Goal: Contribute content: Contribute content

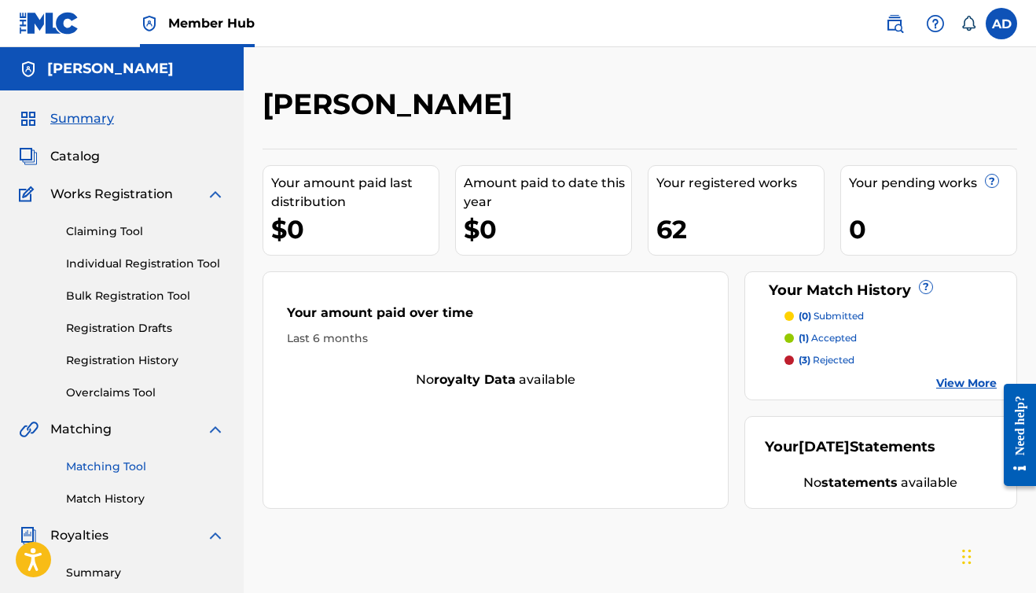
click at [93, 465] on link "Matching Tool" at bounding box center [145, 466] width 159 height 17
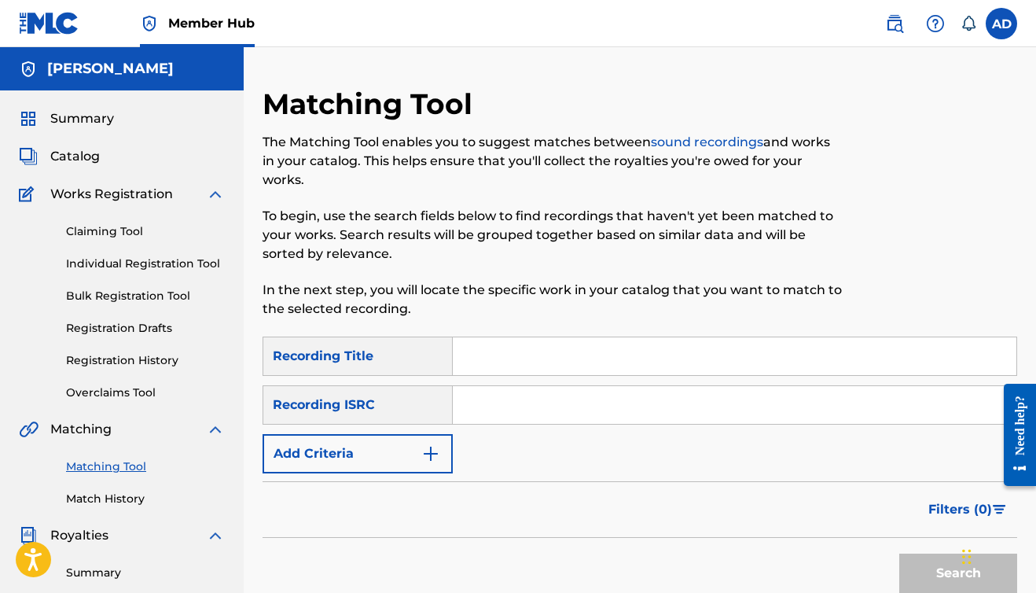
click at [483, 364] on input "Search Form" at bounding box center [735, 356] width 564 height 38
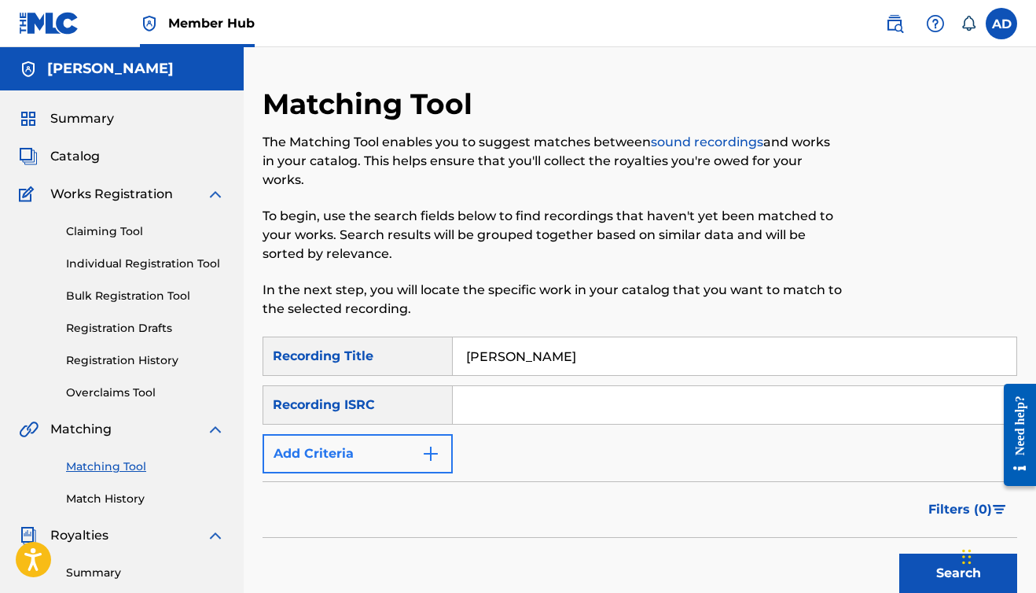
type input "[PERSON_NAME]"
click at [374, 458] on button "Add Criteria" at bounding box center [358, 453] width 190 height 39
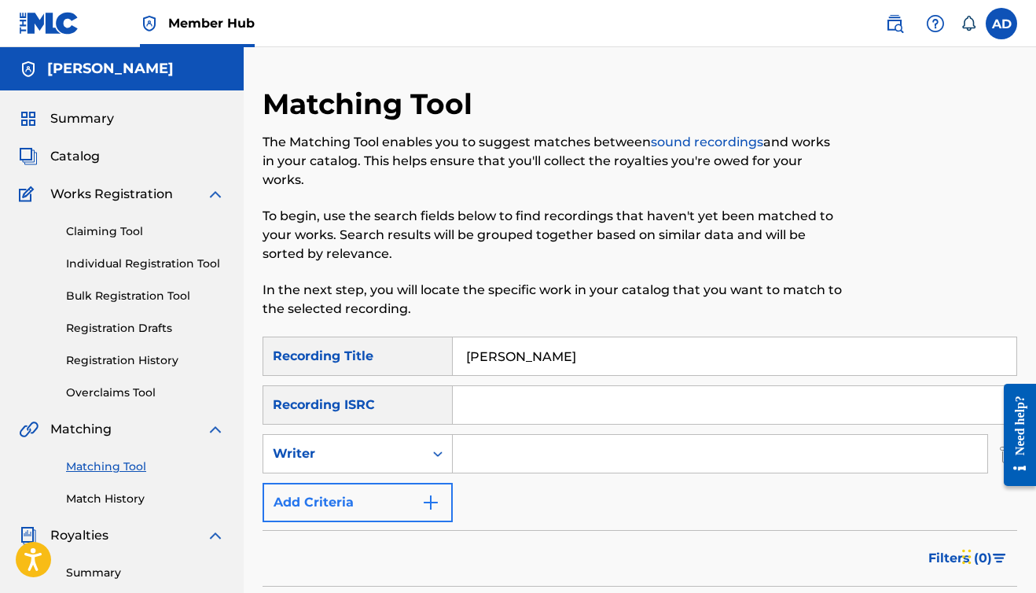
click at [374, 458] on div "Writer" at bounding box center [343, 453] width 141 height 19
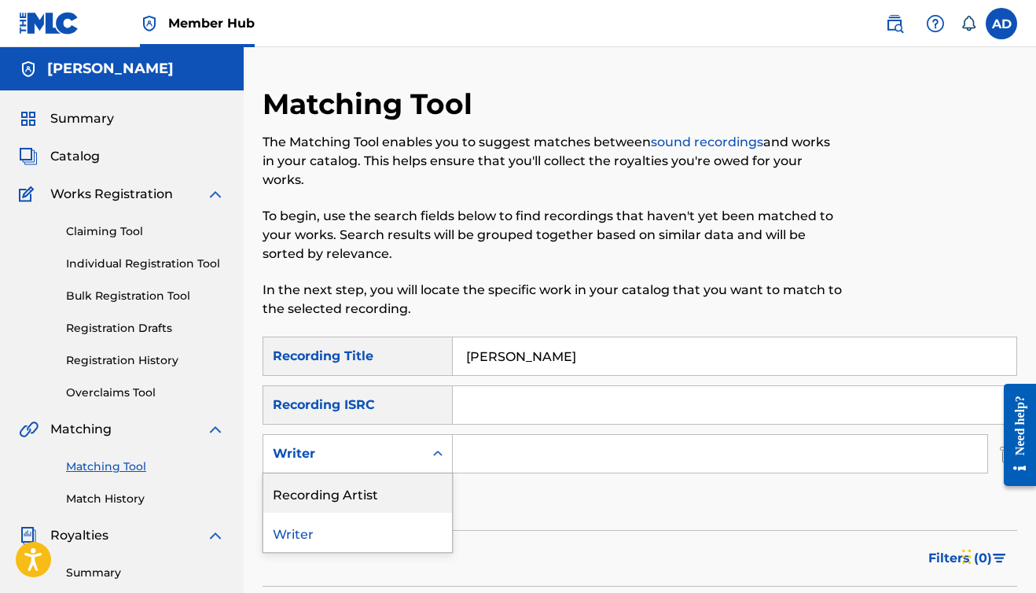
click at [364, 499] on div "Recording Artist" at bounding box center [357, 492] width 189 height 39
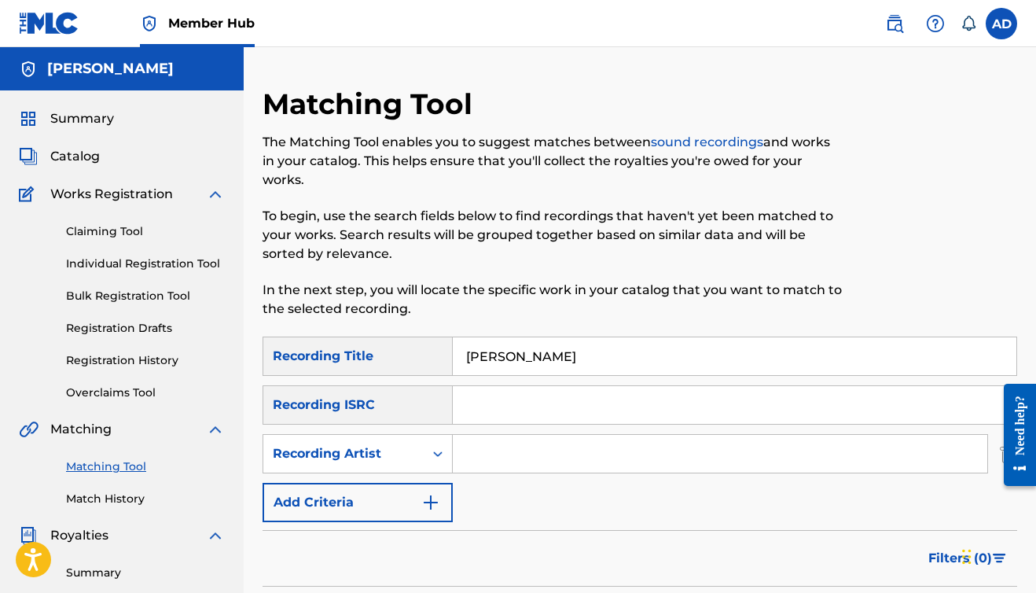
click at [498, 453] on input "Search Form" at bounding box center [720, 454] width 534 height 38
type input "a-wax"
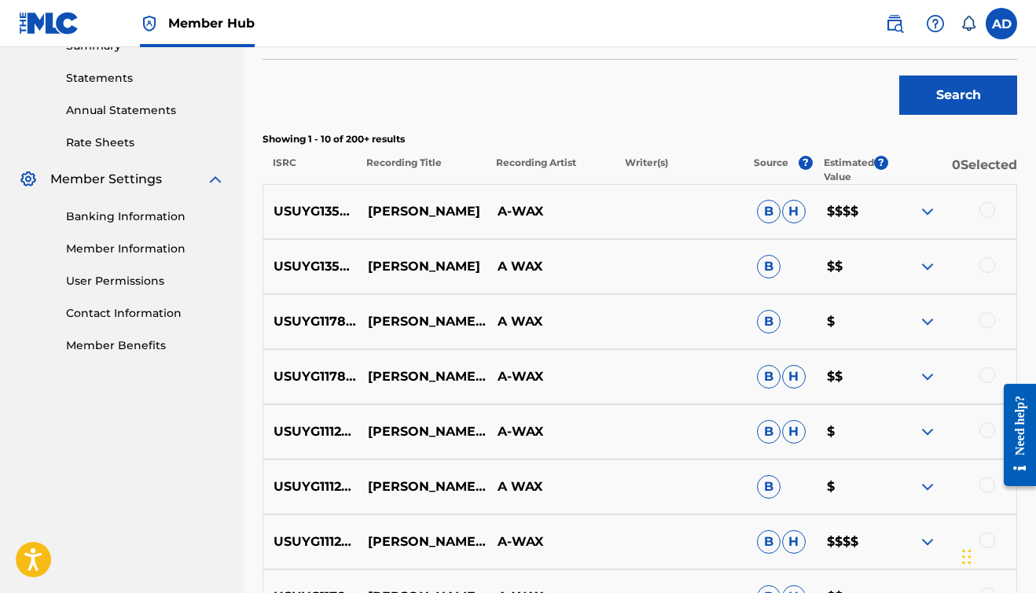
scroll to position [533, 0]
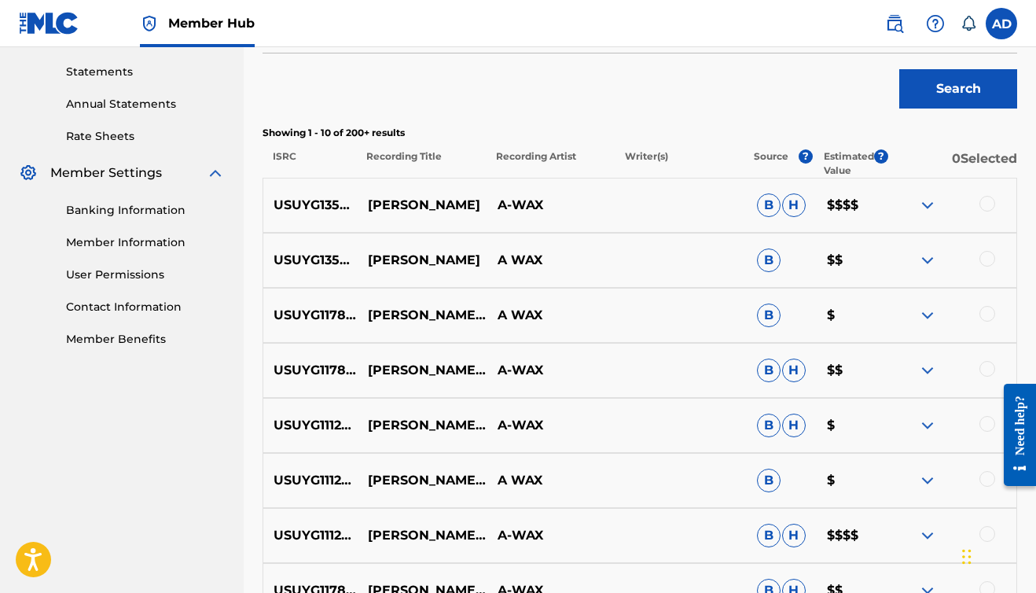
click at [985, 203] on div at bounding box center [987, 204] width 16 height 16
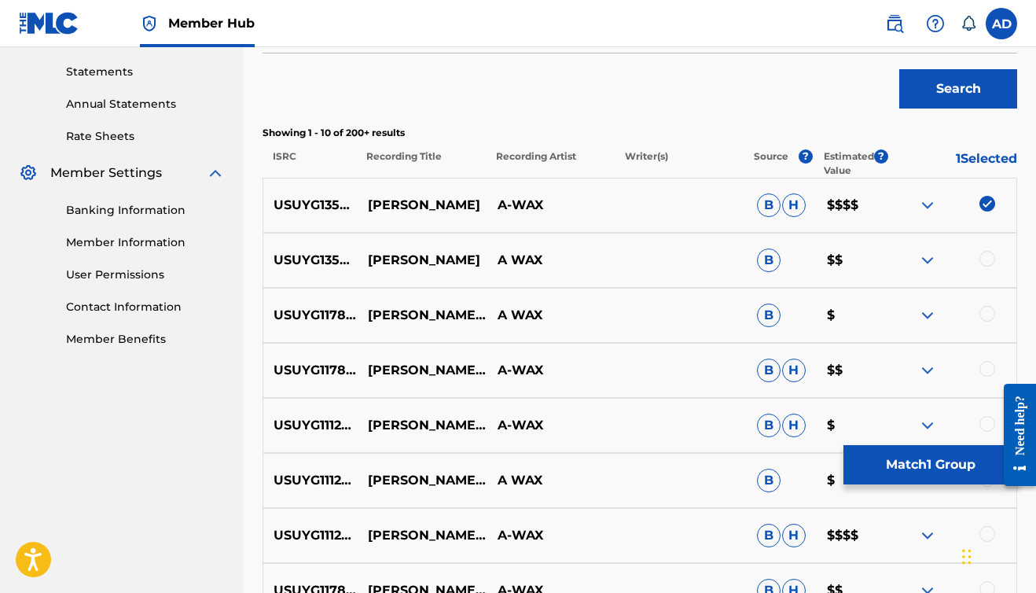
click at [988, 258] on div at bounding box center [987, 259] width 16 height 16
click at [916, 467] on button "Match 2 Groups" at bounding box center [930, 464] width 174 height 39
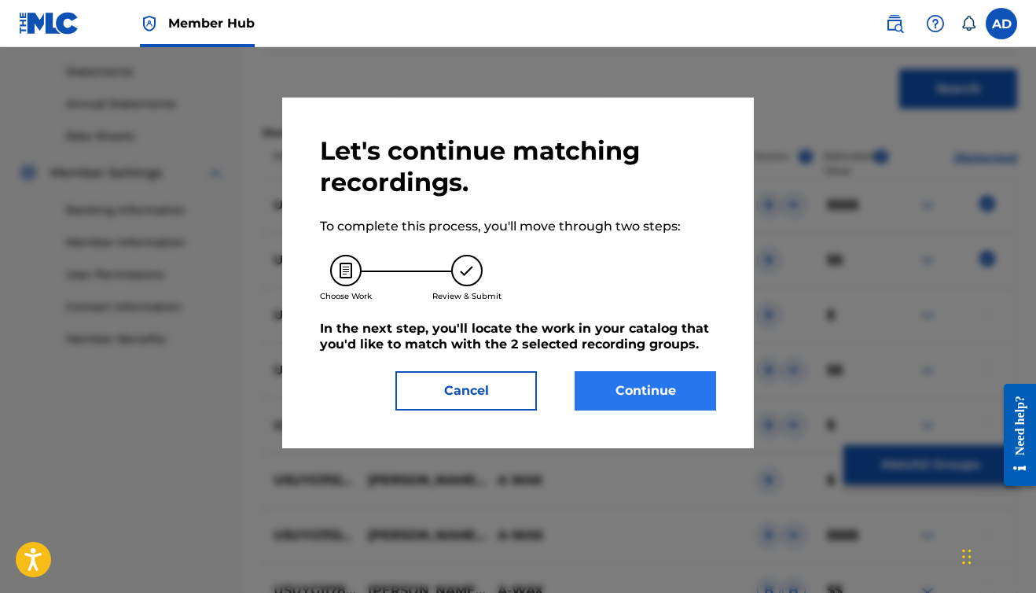
click at [619, 395] on button "Continue" at bounding box center [645, 390] width 141 height 39
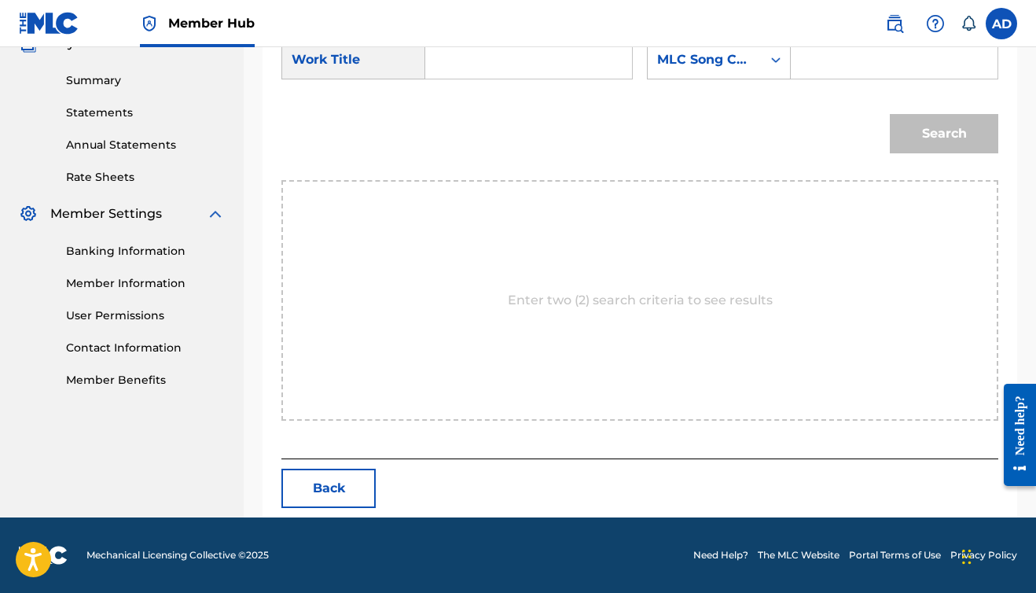
scroll to position [382, 0]
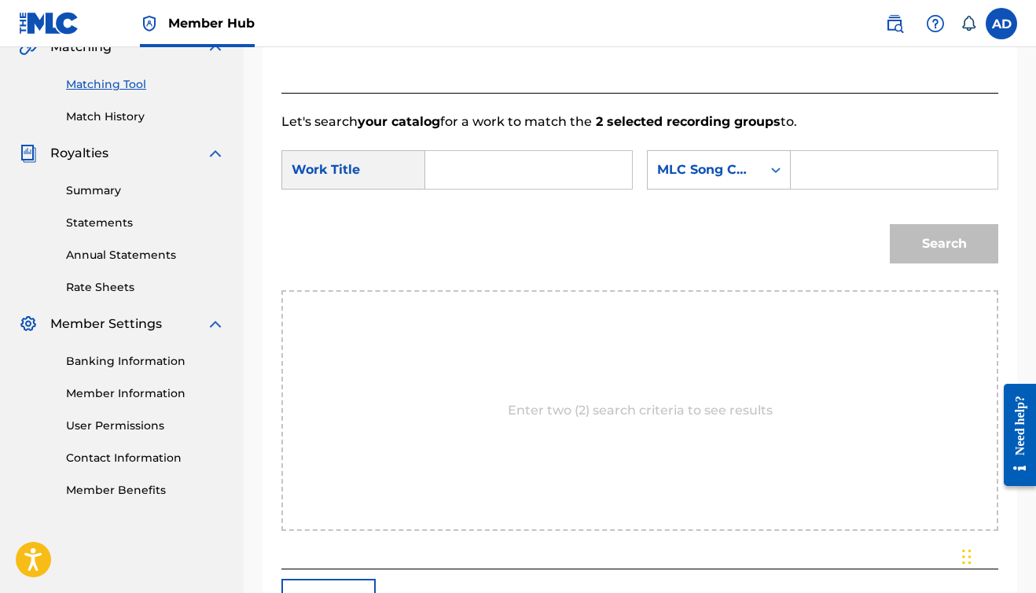
click at [481, 172] on input "Search Form" at bounding box center [529, 170] width 180 height 38
type input "[PERSON_NAME]"
click at [648, 185] on div "MLC Song Code" at bounding box center [705, 170] width 114 height 30
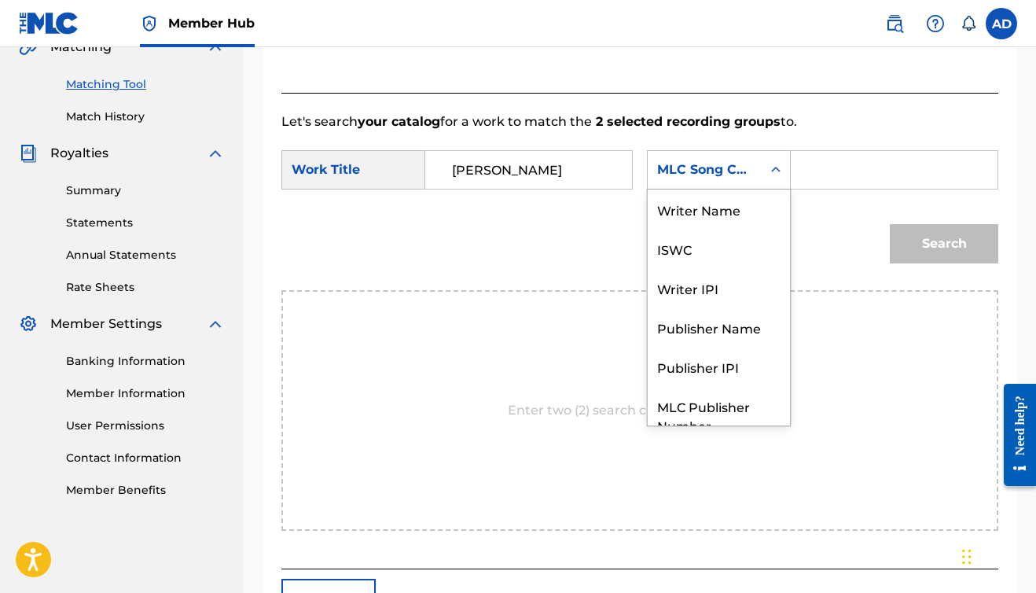
scroll to position [58, 0]
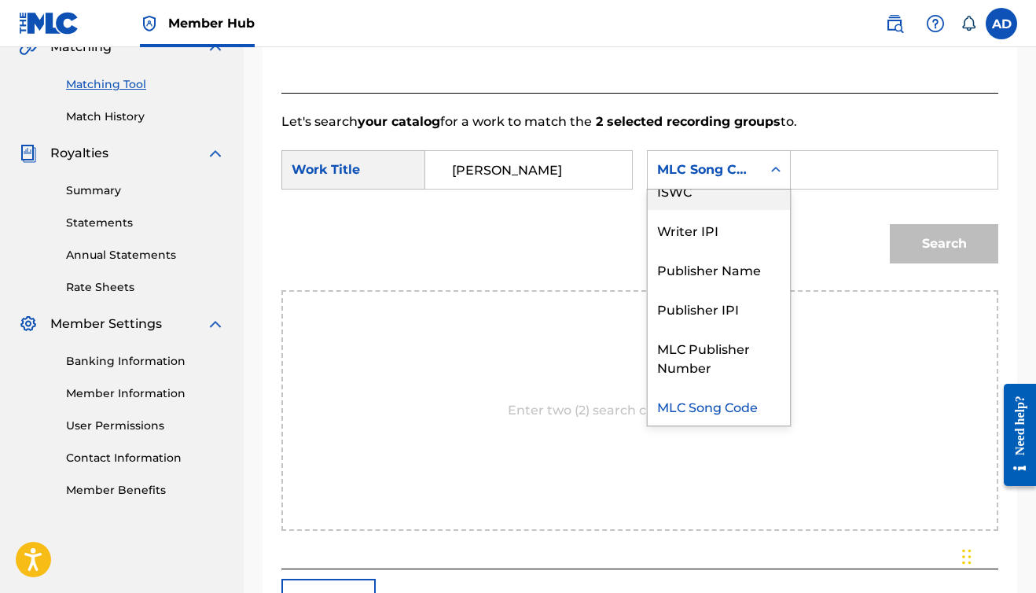
click at [648, 210] on div "ISWC" at bounding box center [719, 190] width 142 height 39
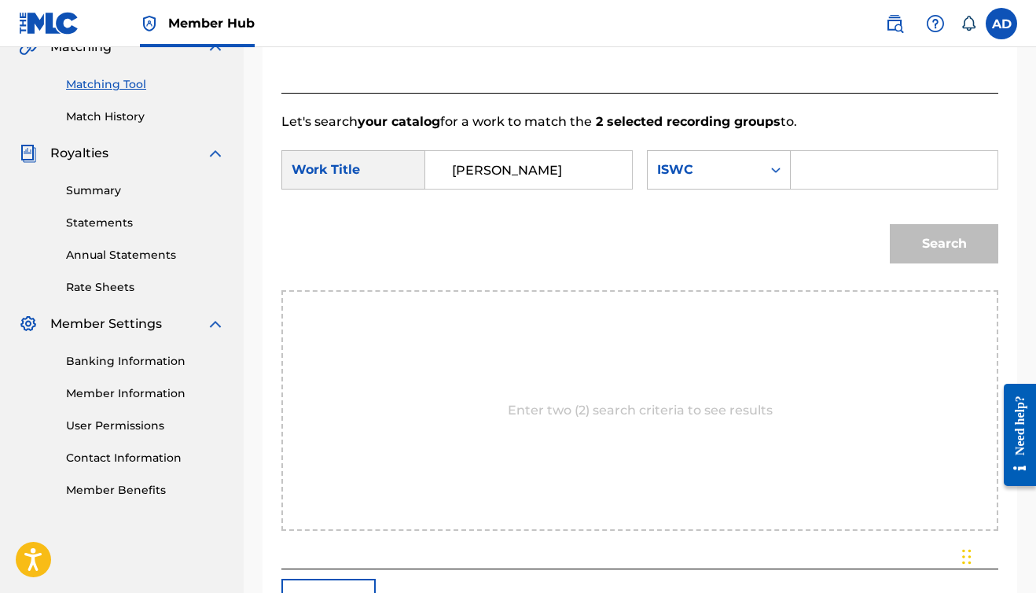
click at [791, 189] on div "Search Form" at bounding box center [894, 169] width 207 height 39
click at [804, 189] on input "Search Form" at bounding box center [894, 170] width 180 height 38
paste input "T-335.285.046-1"
type input "T-335.285.046-1"
click at [905, 263] on button "Search" at bounding box center [944, 243] width 108 height 39
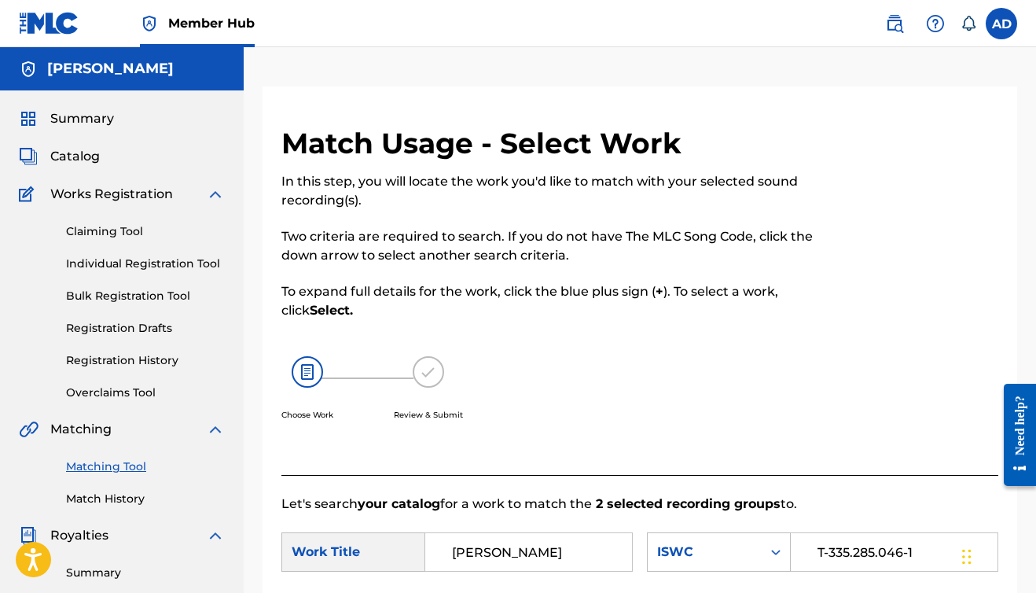
scroll to position [0, 0]
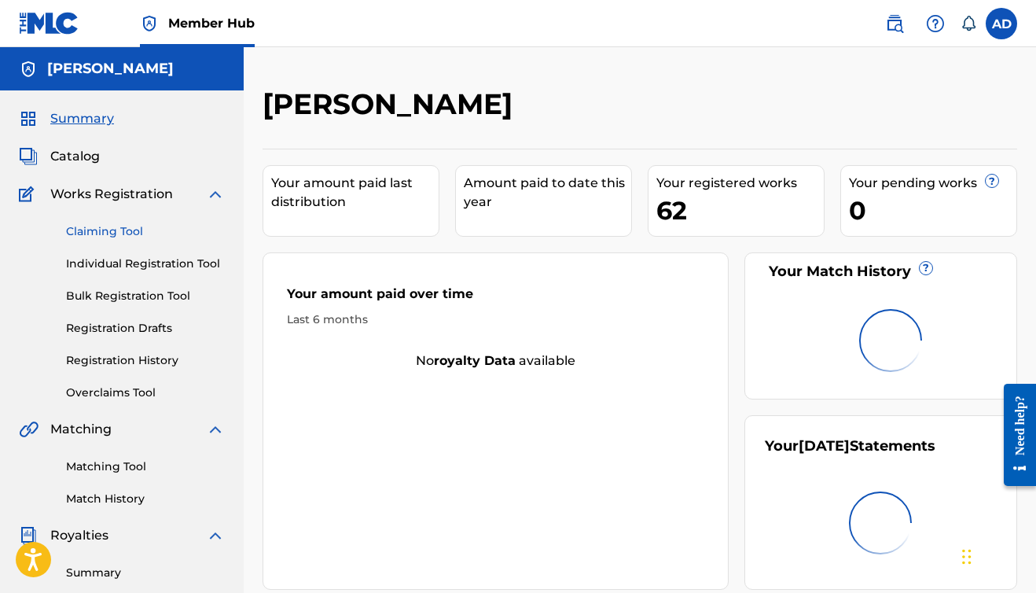
click at [115, 226] on link "Claiming Tool" at bounding box center [145, 231] width 159 height 17
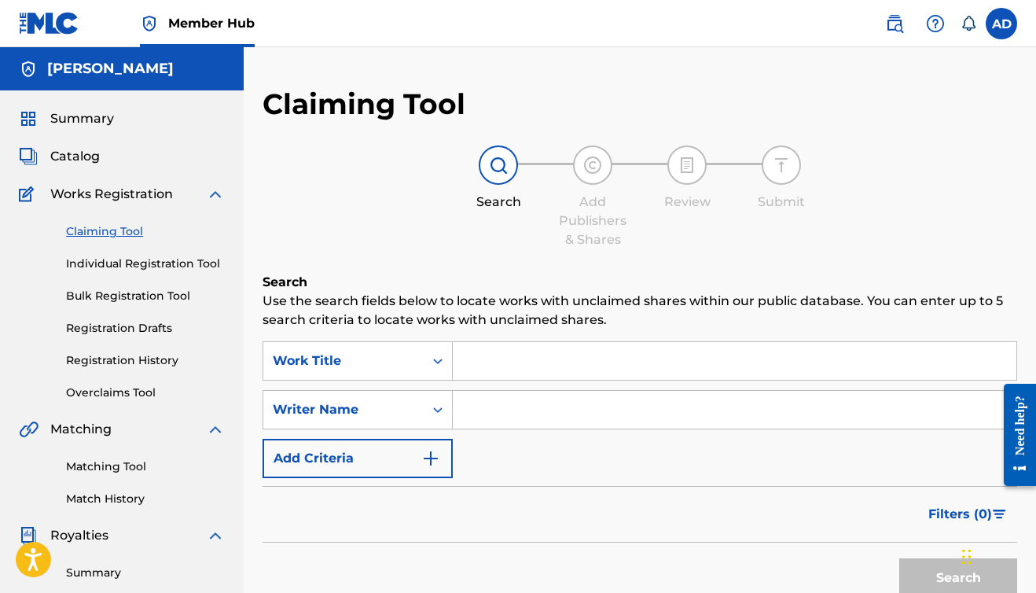
click at [472, 351] on input "Search Form" at bounding box center [735, 361] width 564 height 38
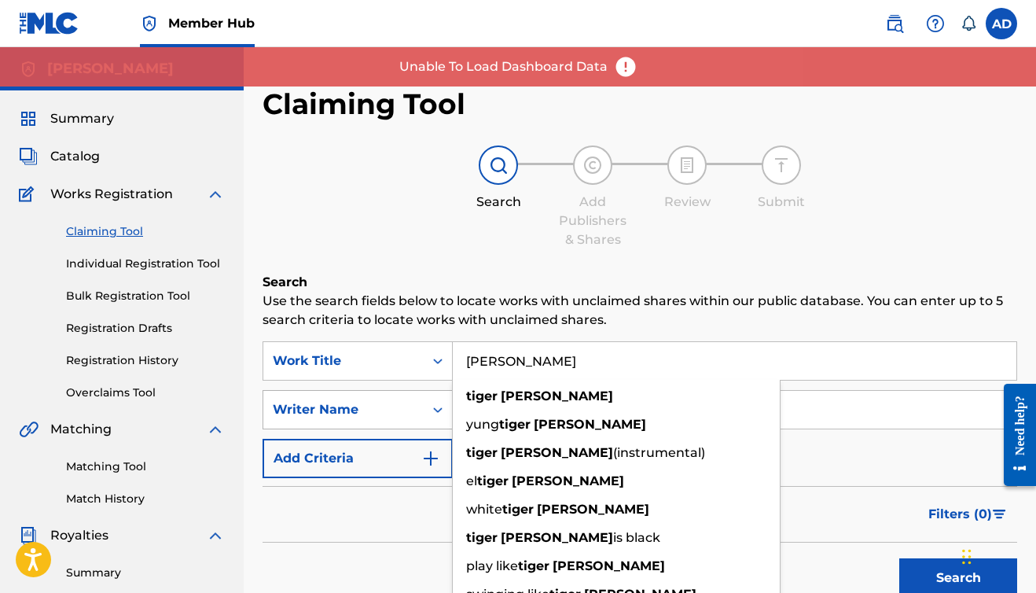
type input "[PERSON_NAME]"
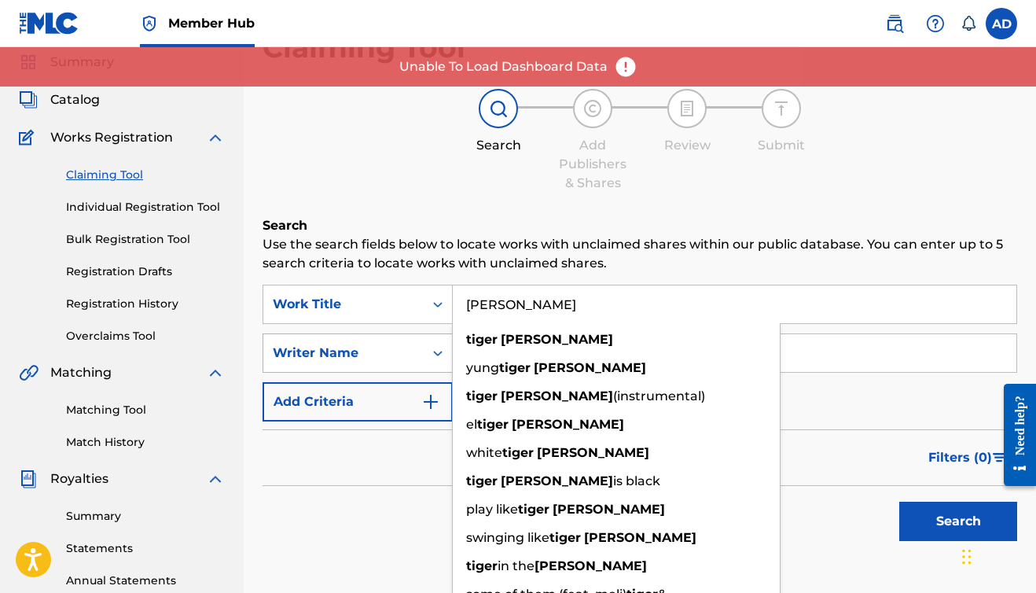
click at [383, 373] on div "Writer Name" at bounding box center [358, 352] width 190 height 39
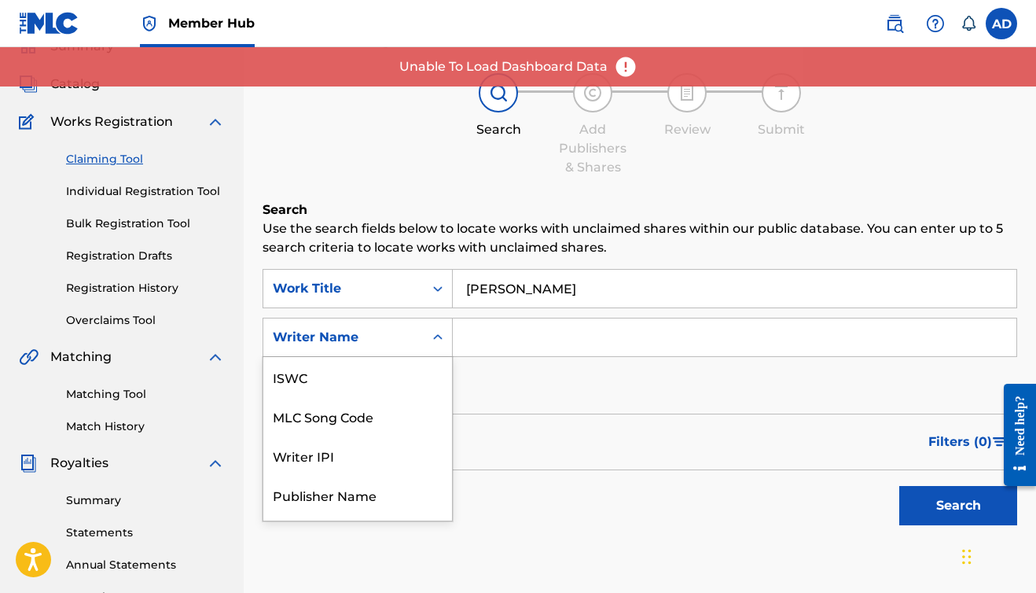
scroll to position [39, 0]
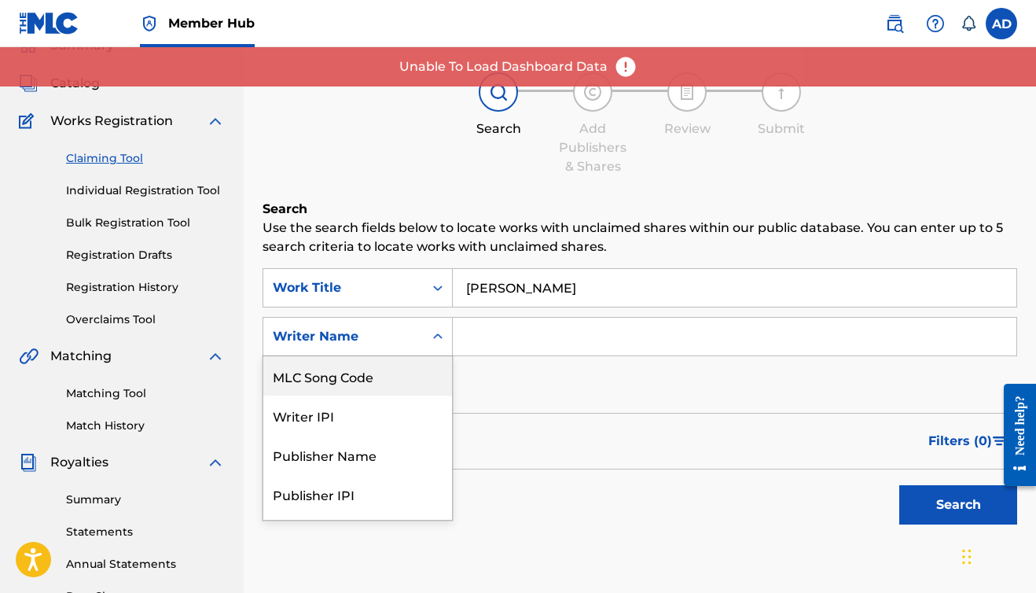
click at [486, 343] on input "Search Form" at bounding box center [735, 337] width 564 height 38
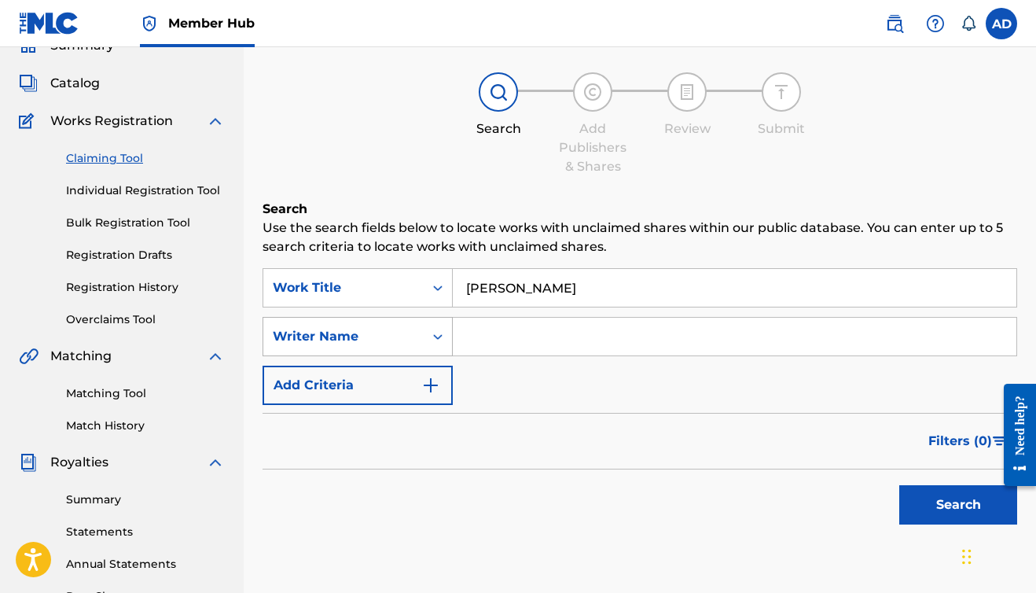
click at [408, 338] on div "Writer Name" at bounding box center [343, 336] width 141 height 19
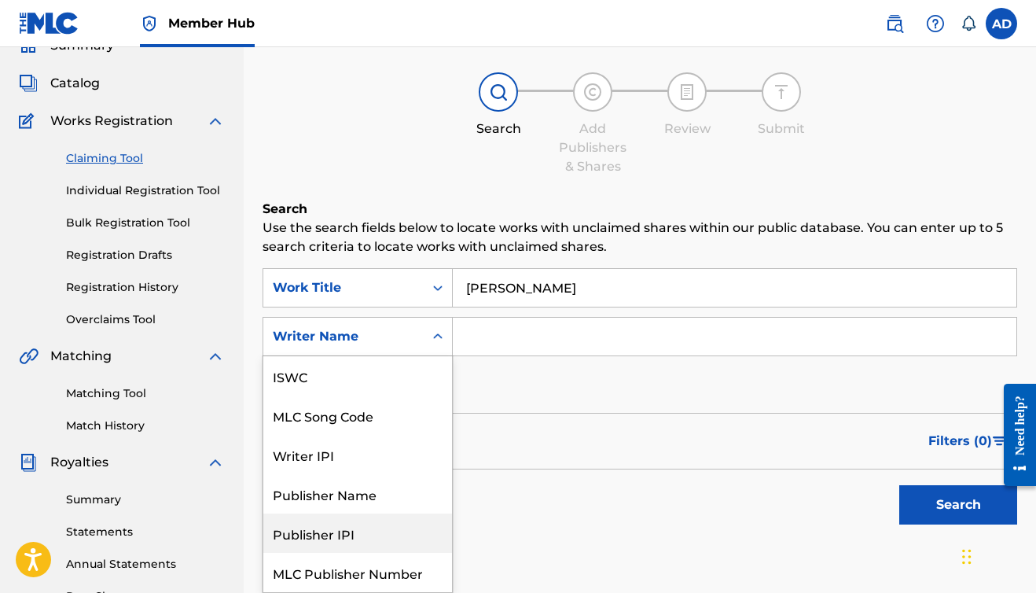
scroll to position [0, 0]
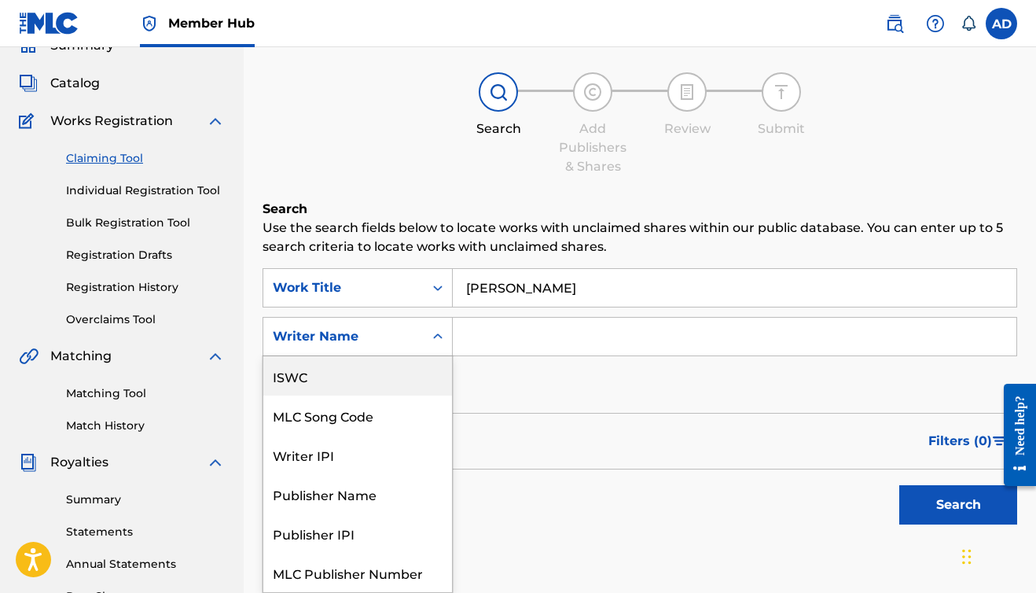
click at [356, 369] on div "ISWC" at bounding box center [357, 375] width 189 height 39
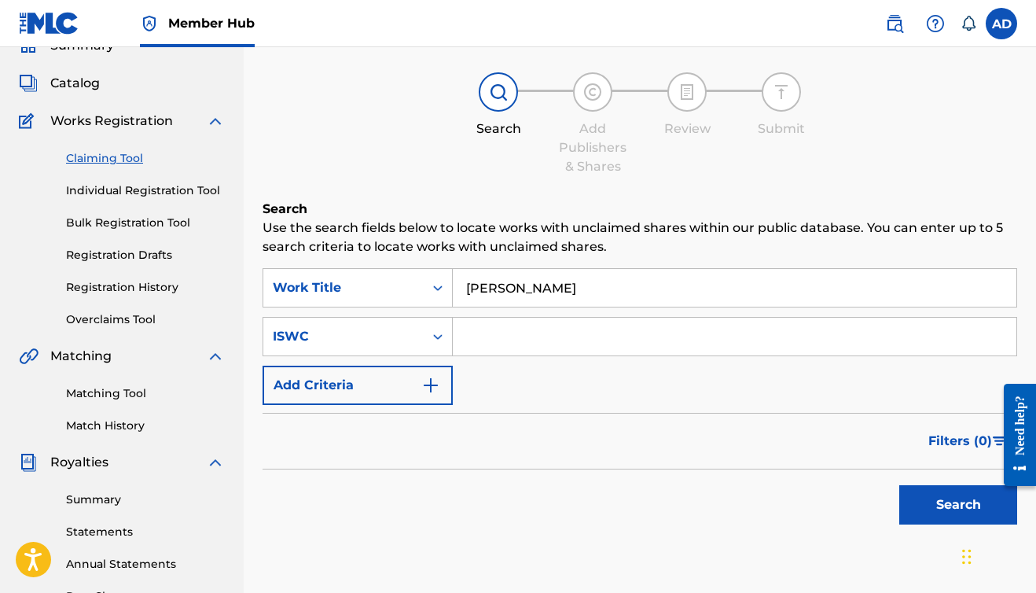
click at [466, 333] on input "Search Form" at bounding box center [735, 337] width 564 height 38
paste input "T-335.285.046-1"
type input "T-335.285.046-1"
click at [927, 498] on button "Search" at bounding box center [958, 504] width 118 height 39
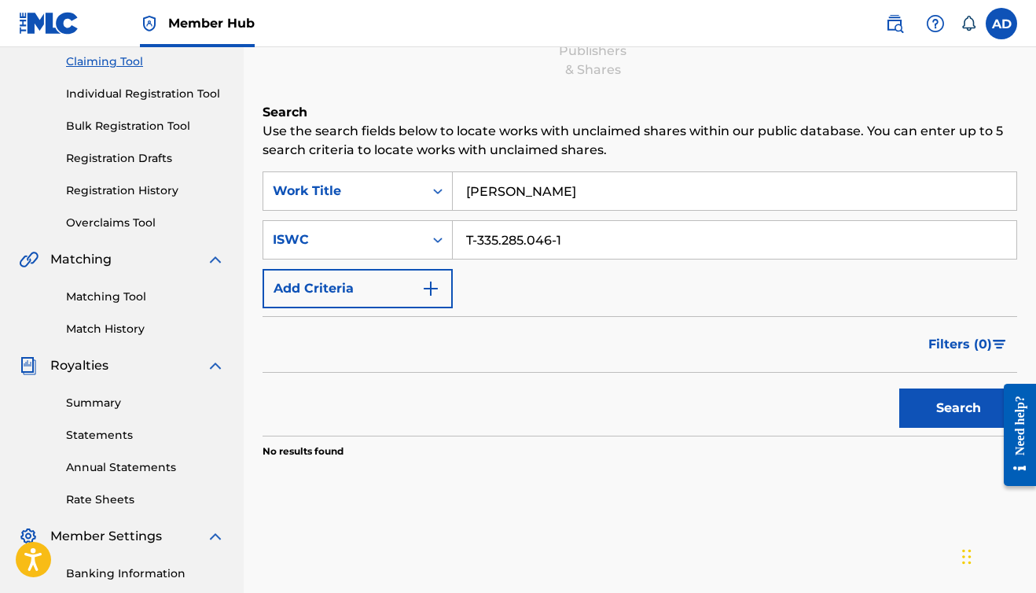
scroll to position [20, 0]
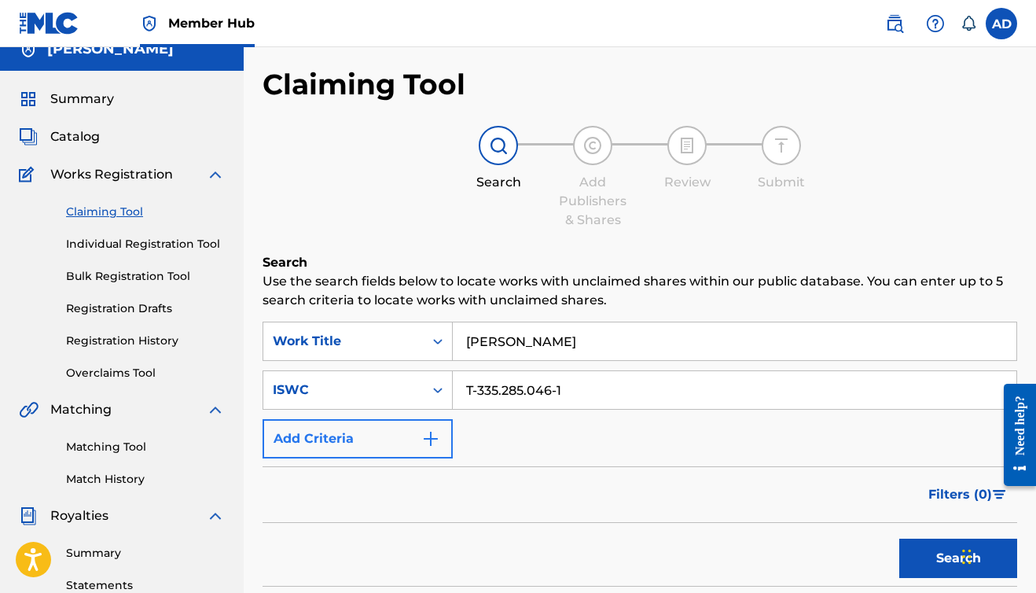
click at [346, 435] on button "Add Criteria" at bounding box center [358, 438] width 190 height 39
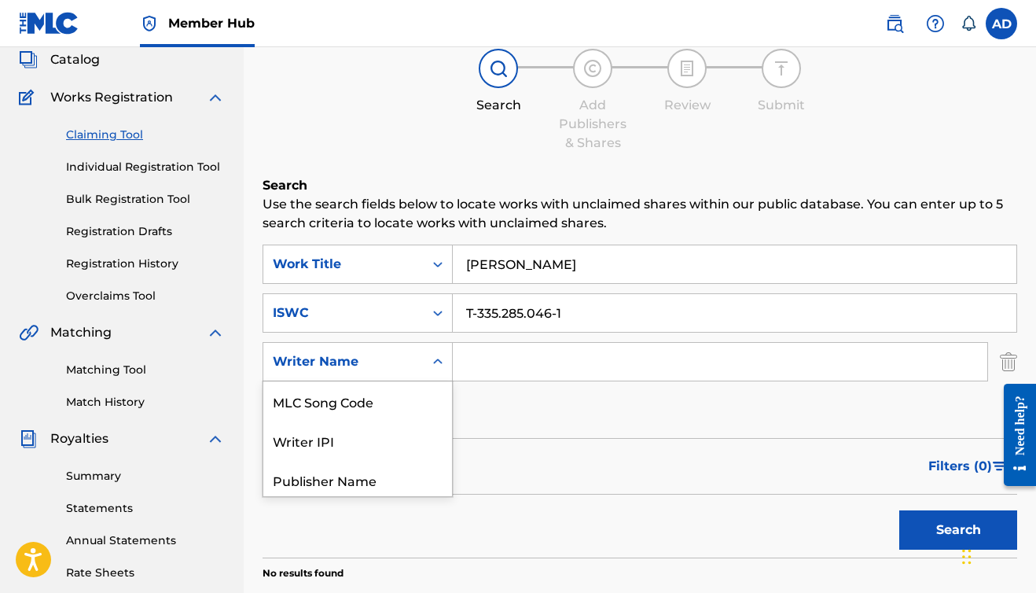
click at [359, 381] on div "Writer Name selected, 6 of 6. 6 results available. Use Up and Down to choose op…" at bounding box center [358, 361] width 190 height 39
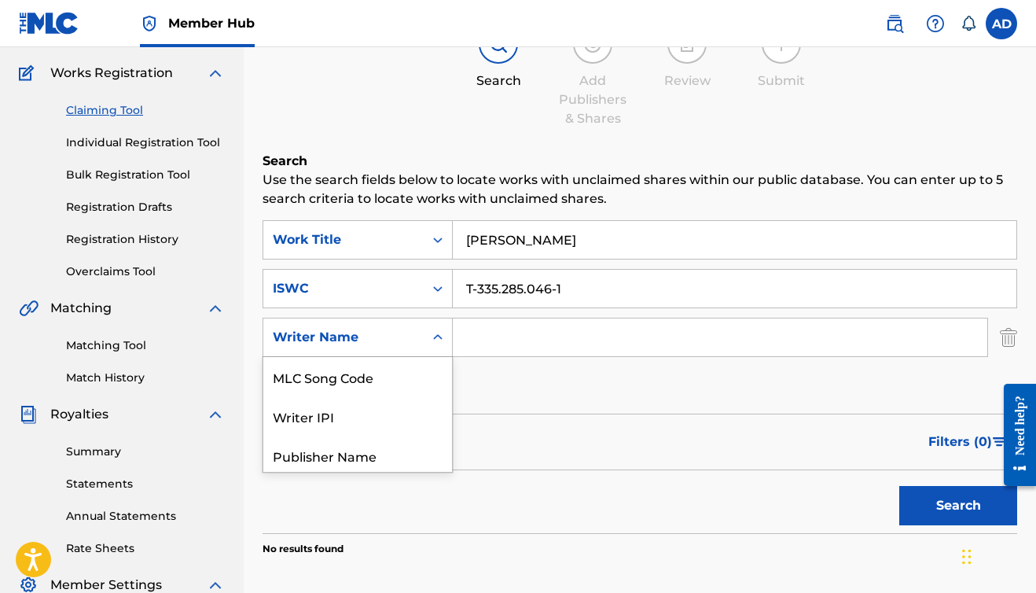
scroll to position [122, 0]
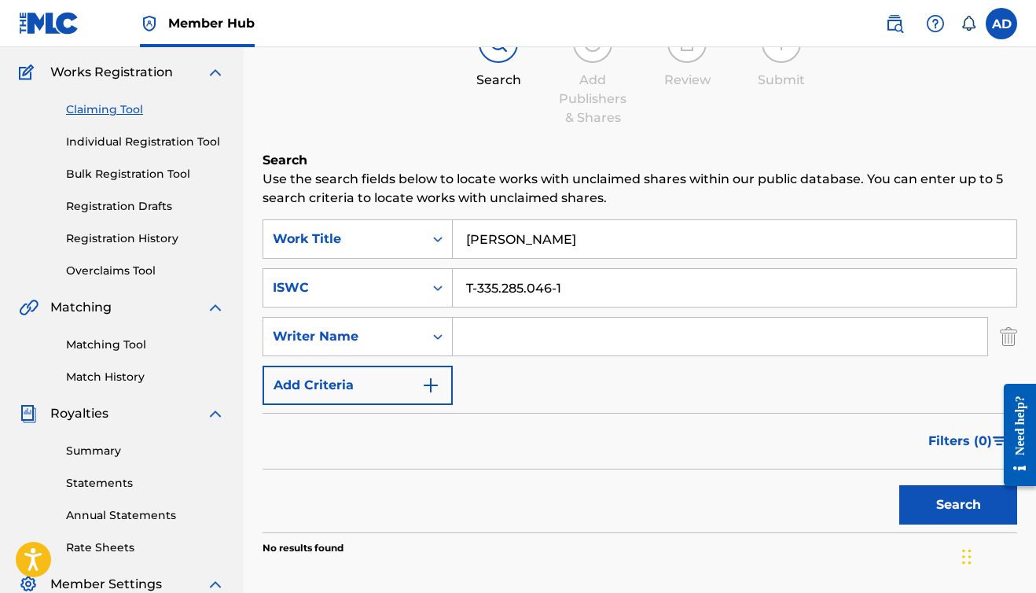
click at [589, 305] on input "T-335.285.046-1" at bounding box center [735, 288] width 564 height 38
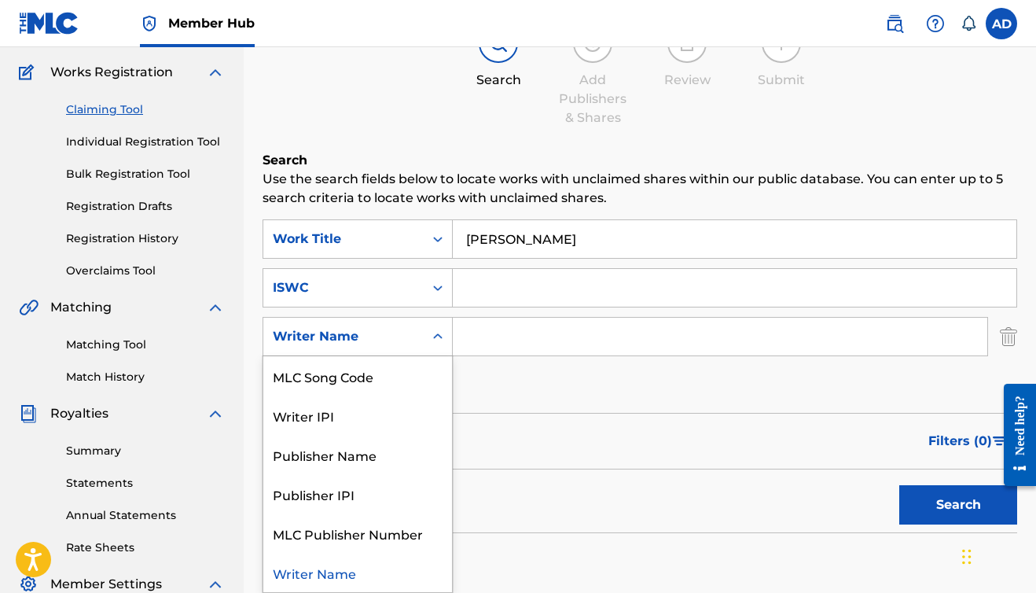
click at [366, 354] on div "Writer Name" at bounding box center [358, 336] width 190 height 39
click at [526, 375] on div "SearchWithCriteria5171d484-83fd-4d59-933a-ad32fa014581 Work Title [PERSON_NAME]…" at bounding box center [640, 311] width 755 height 185
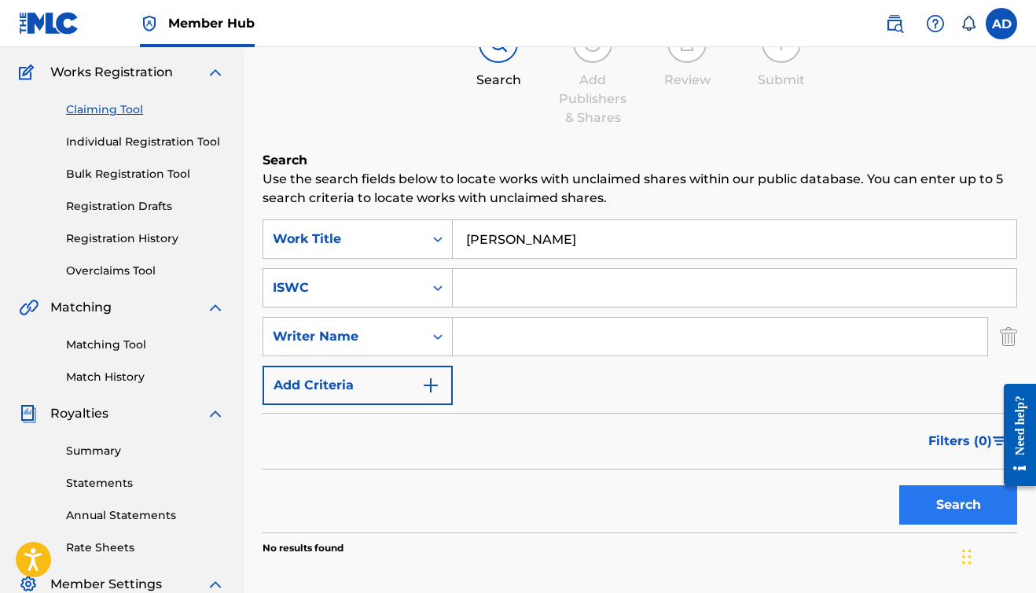
click at [950, 502] on button "Search" at bounding box center [958, 504] width 118 height 39
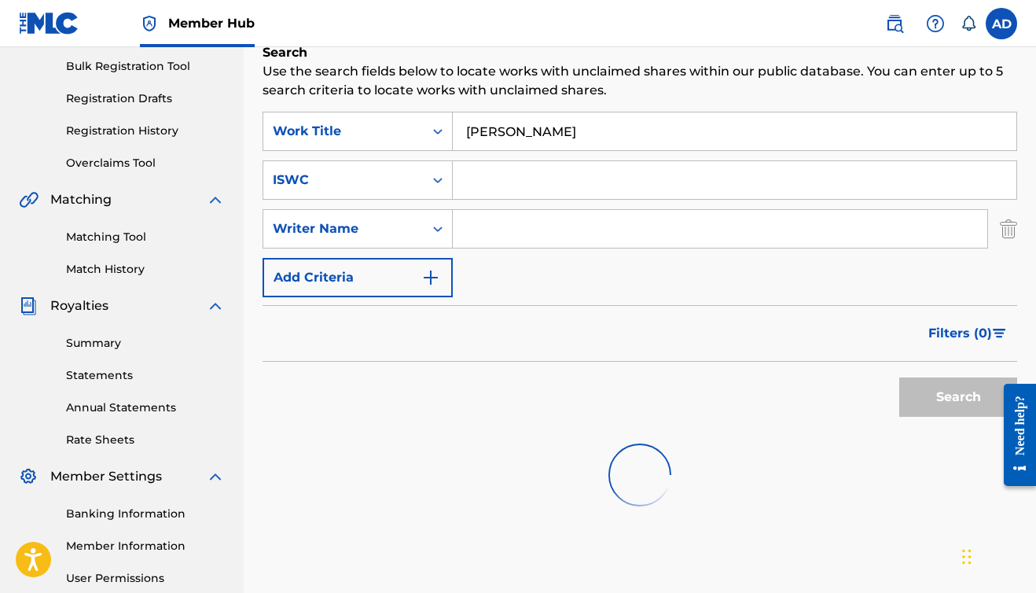
scroll to position [239, 0]
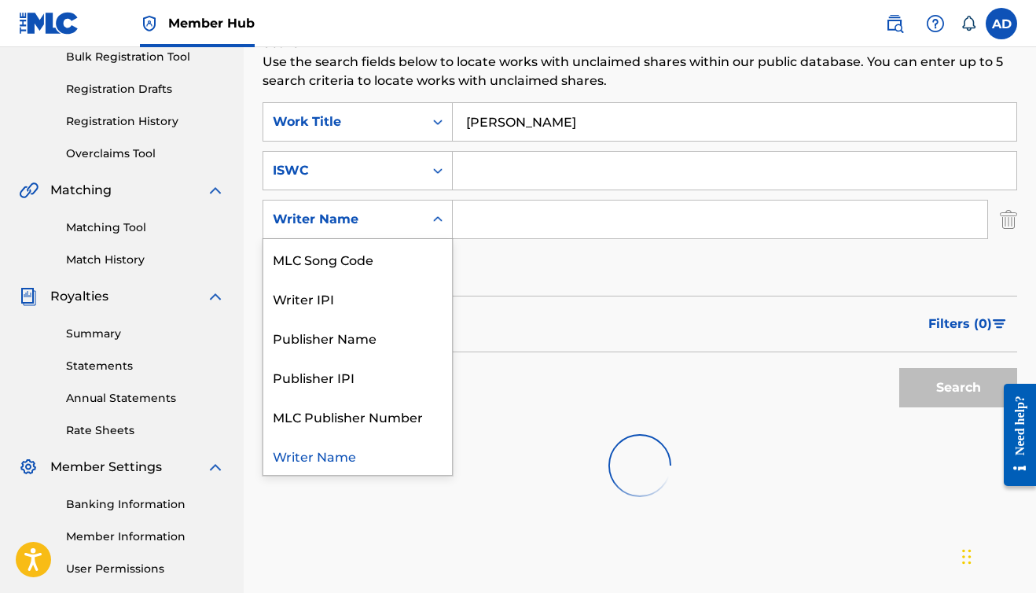
click at [422, 219] on div "Writer Name" at bounding box center [343, 219] width 160 height 30
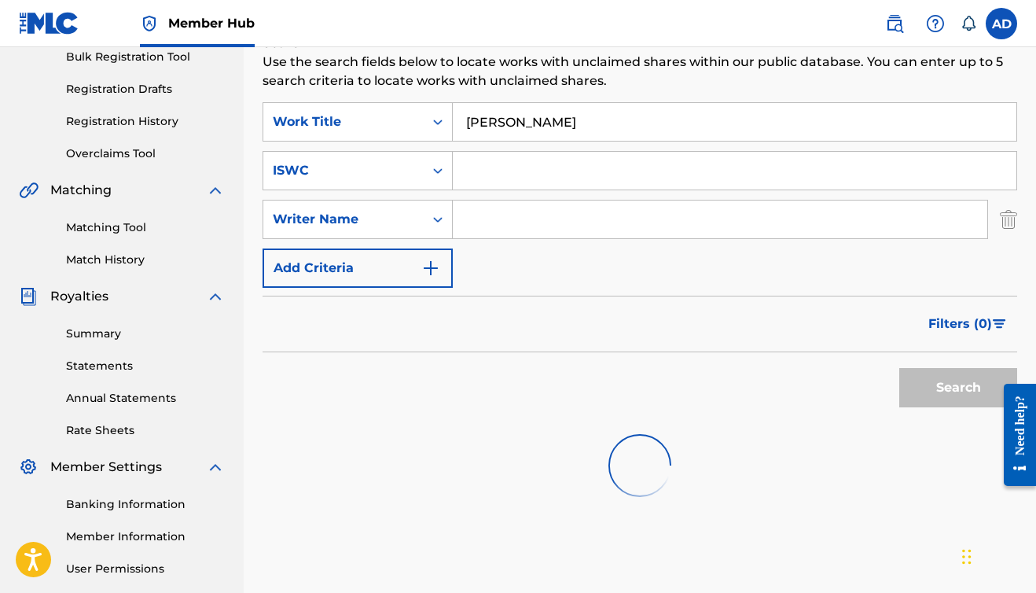
click at [542, 317] on div "Filters ( 0 )" at bounding box center [640, 324] width 755 height 57
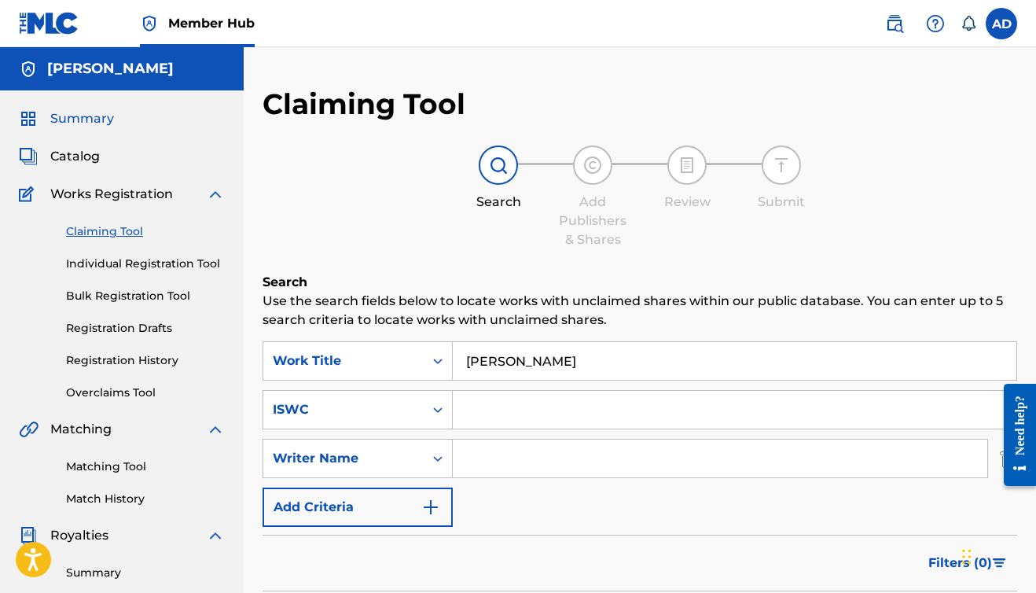
scroll to position [0, 0]
click at [68, 159] on span "Catalog" at bounding box center [75, 156] width 50 height 19
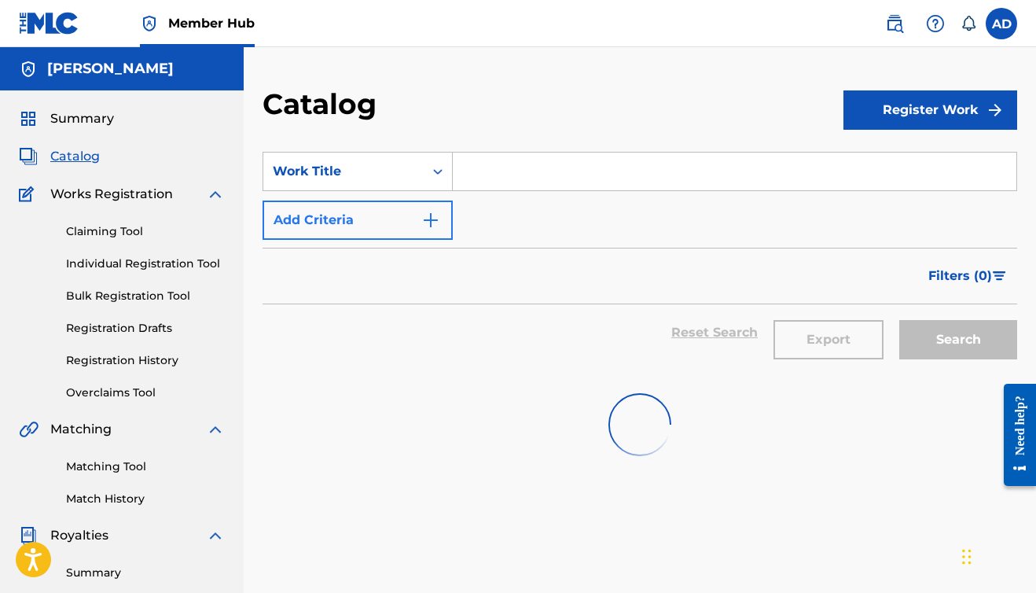
click at [428, 212] on img "Search Form" at bounding box center [430, 220] width 19 height 19
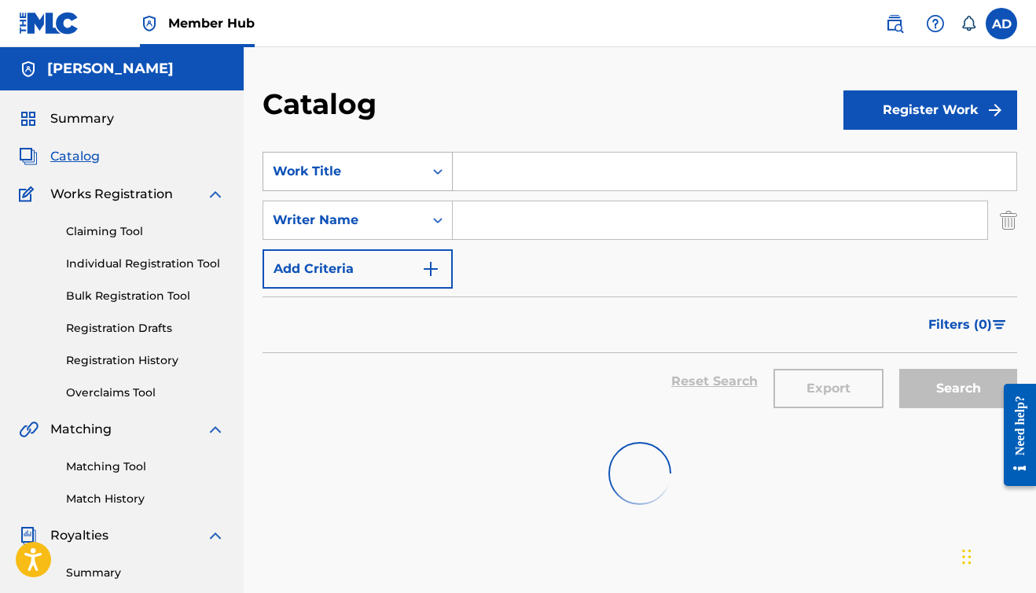
click at [430, 179] on div "Search Form" at bounding box center [438, 171] width 28 height 28
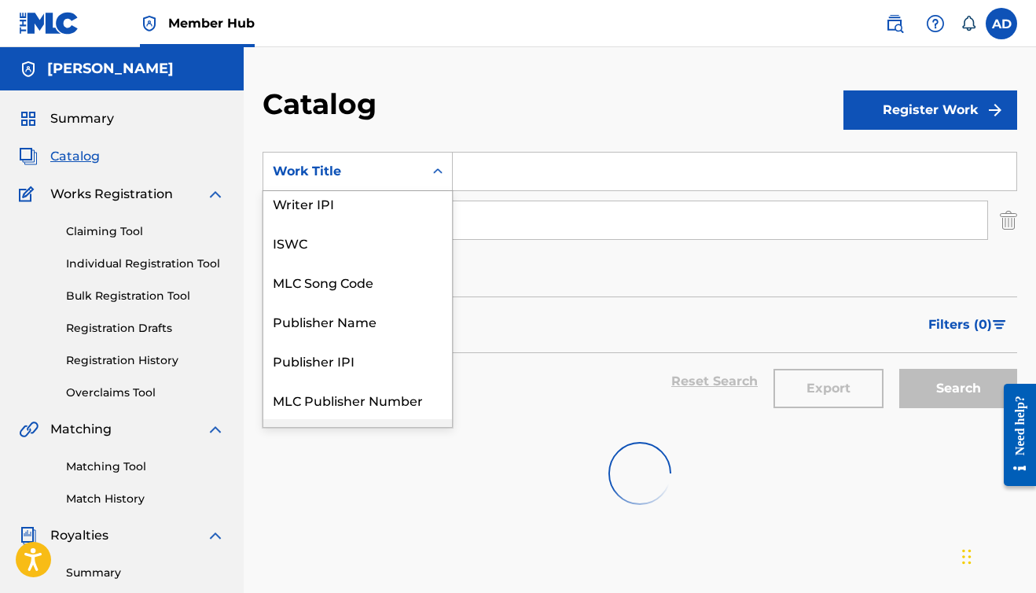
scroll to position [6, 0]
click at [345, 240] on div "ISWC" at bounding box center [357, 243] width 189 height 39
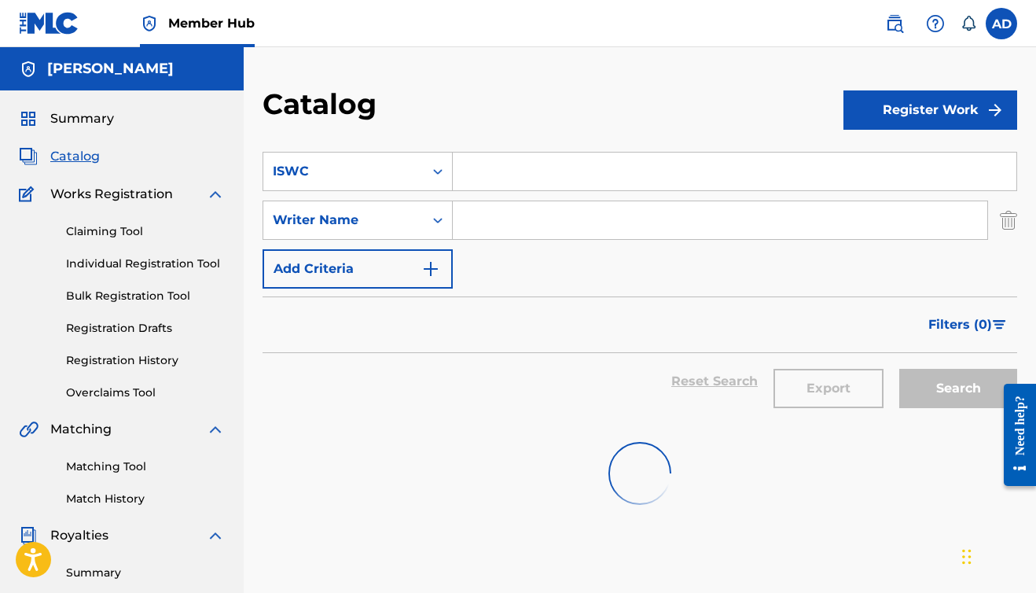
click at [490, 174] on input "Search Form" at bounding box center [735, 171] width 564 height 38
paste input "T-335.285.046-1"
type input "T-335.285.046-1"
click at [971, 385] on div "Search" at bounding box center [954, 381] width 126 height 57
click at [959, 387] on div "Search" at bounding box center [954, 381] width 126 height 57
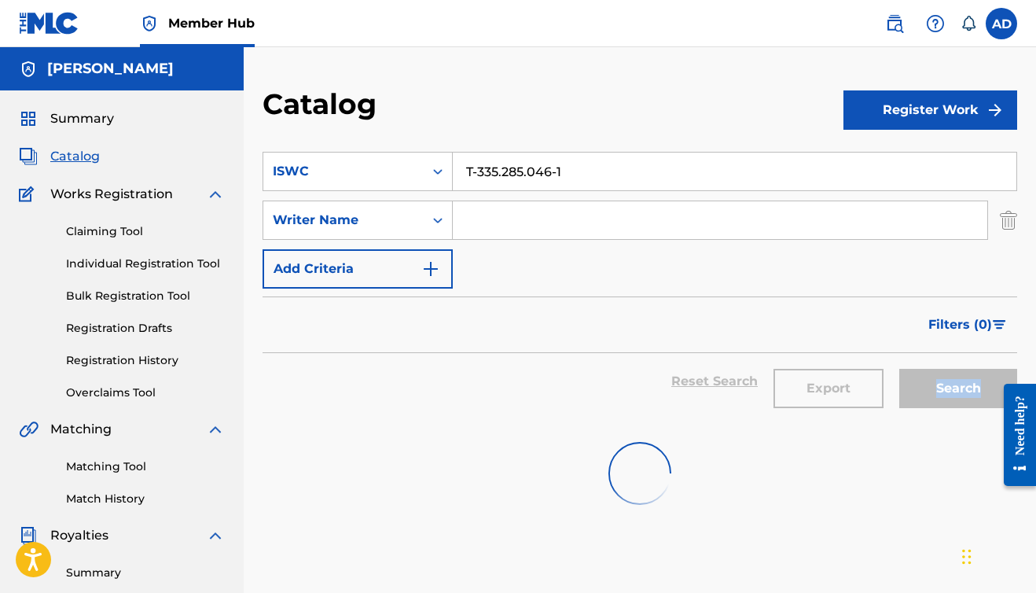
click at [959, 387] on div "Search" at bounding box center [954, 381] width 126 height 57
click at [756, 346] on div "Filters ( 0 )" at bounding box center [640, 324] width 755 height 57
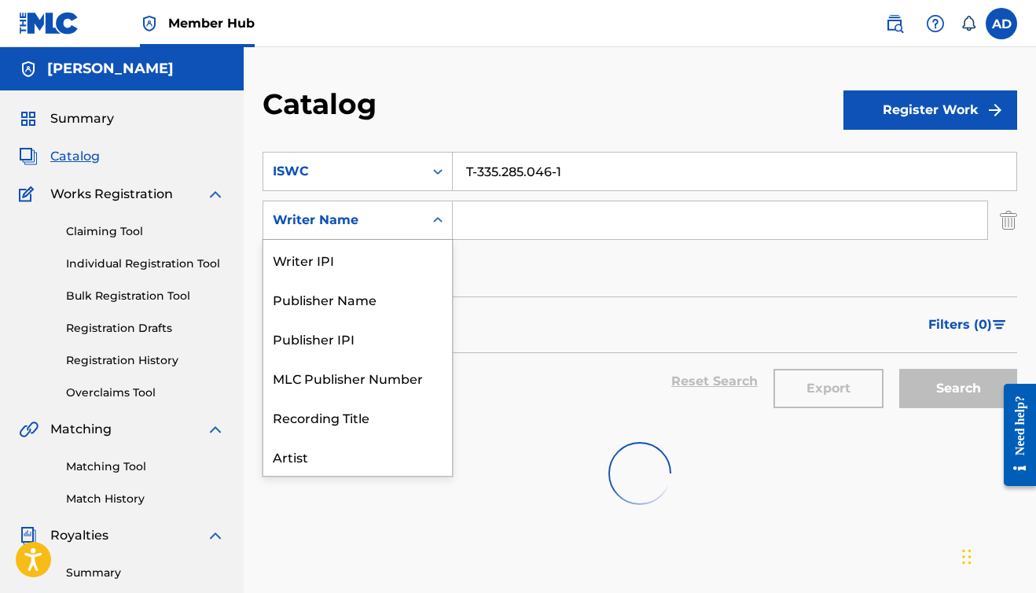
scroll to position [79, 0]
click at [428, 201] on div "Search Form" at bounding box center [438, 220] width 28 height 38
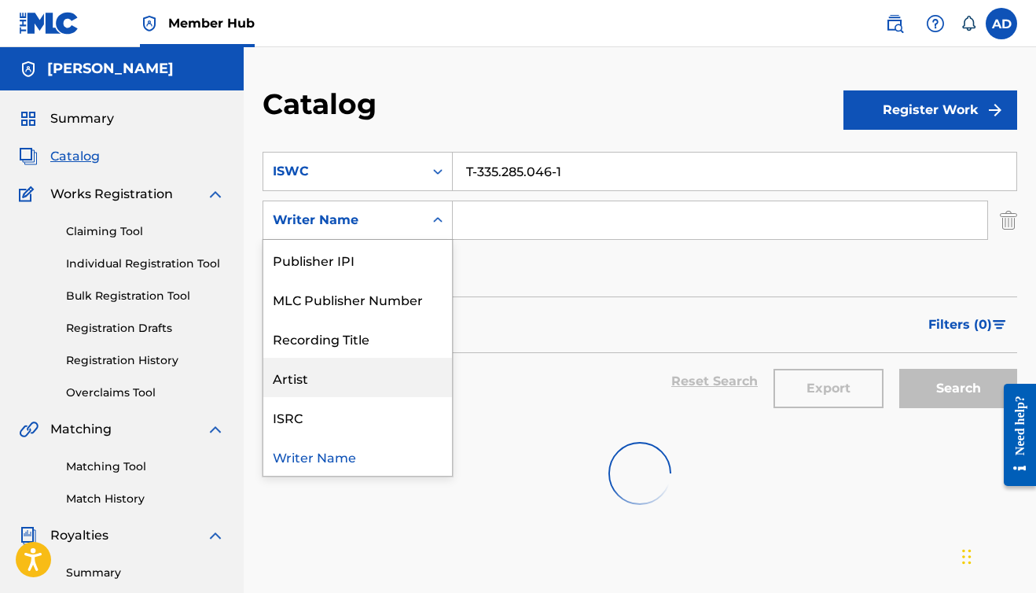
click at [361, 366] on div "Artist" at bounding box center [357, 377] width 189 height 39
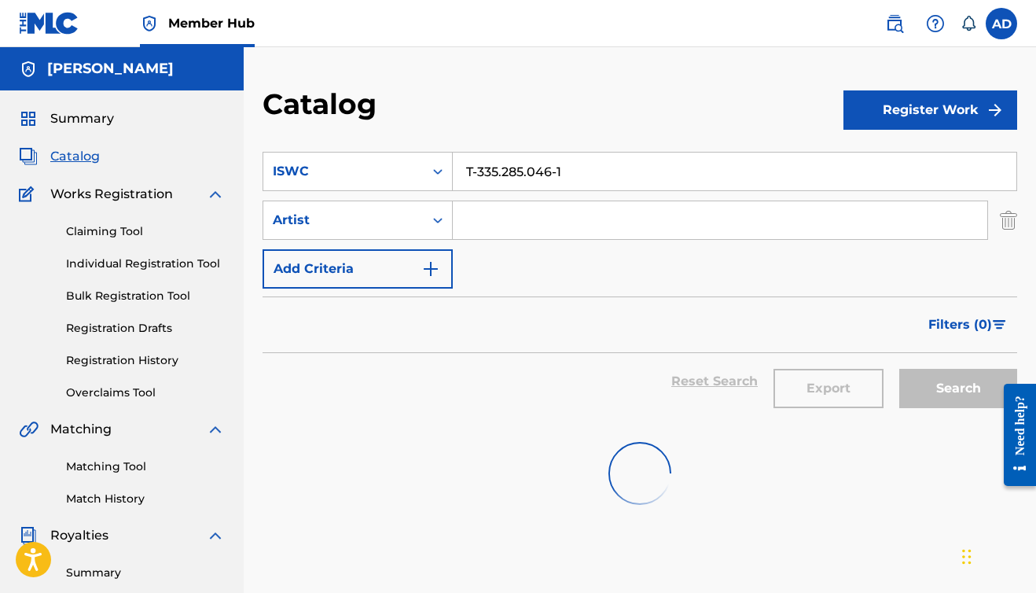
click at [525, 216] on input "Search Form" at bounding box center [720, 220] width 534 height 38
type input "a-wax"
click at [947, 367] on div "Search" at bounding box center [954, 381] width 126 height 57
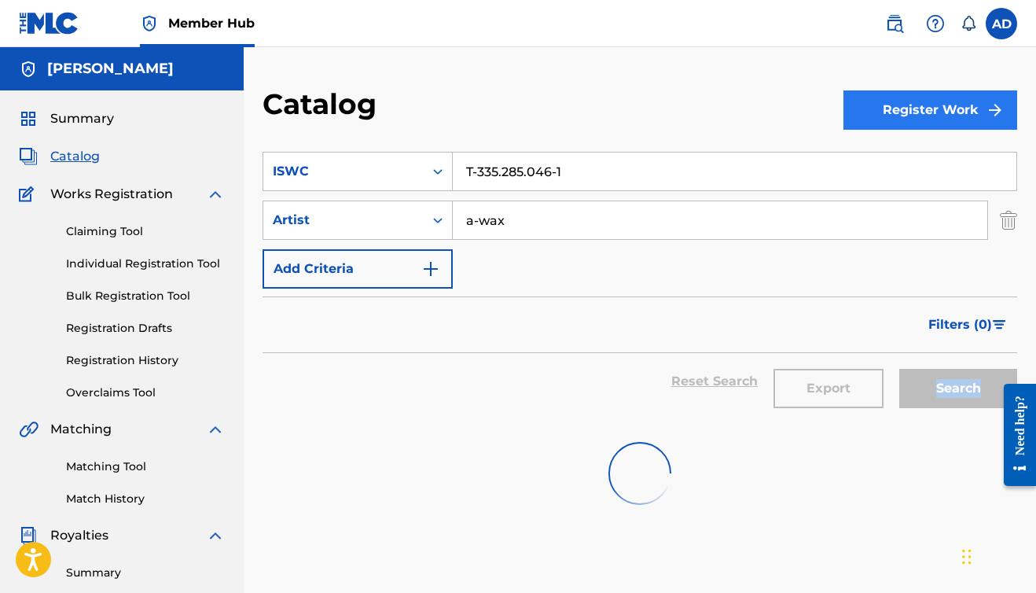
click at [846, 110] on button "Register Work" at bounding box center [930, 109] width 174 height 39
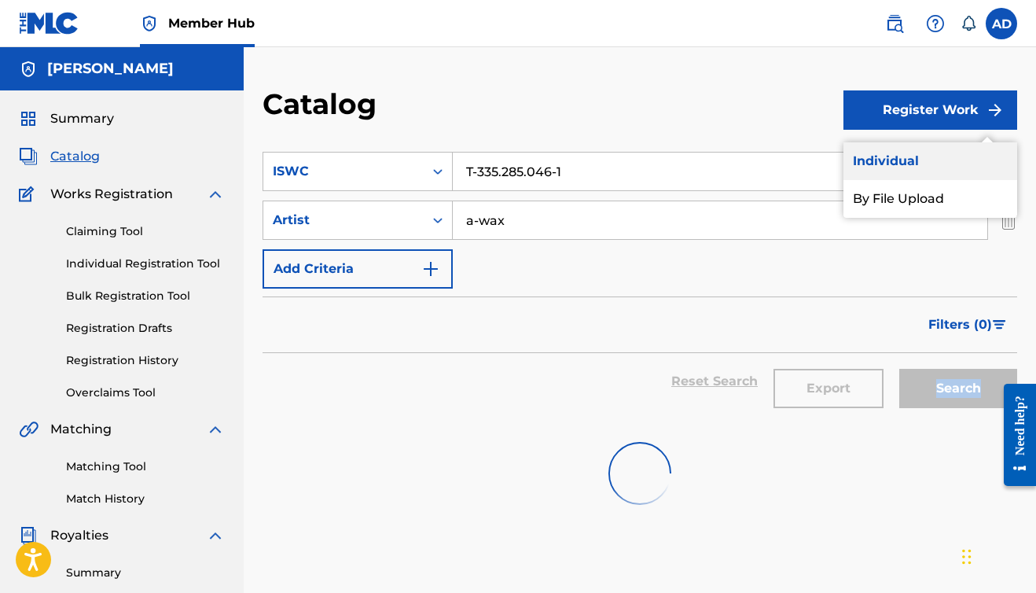
click at [868, 169] on link "Individual" at bounding box center [930, 161] width 174 height 38
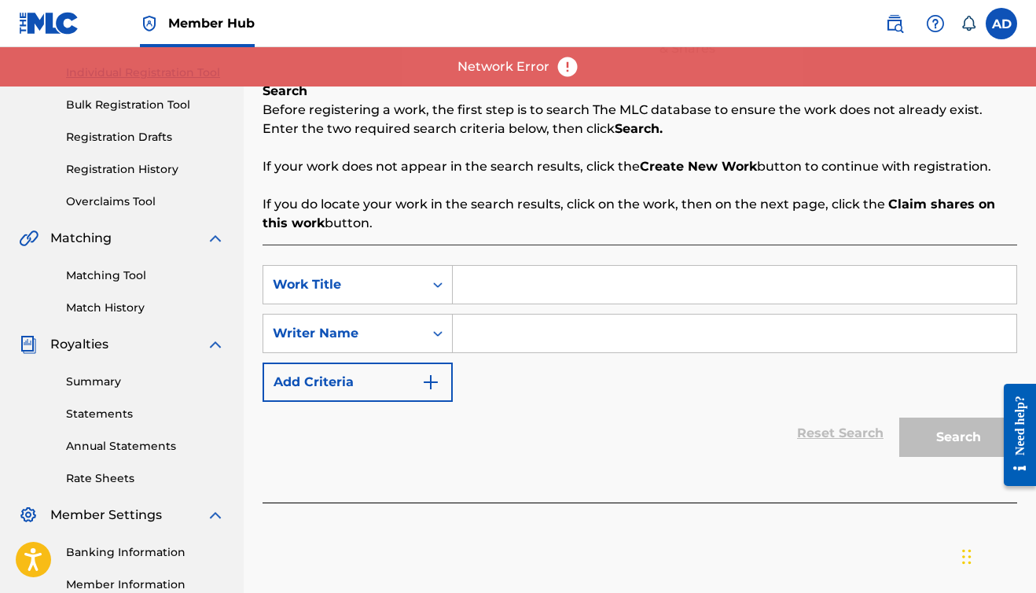
scroll to position [193, 0]
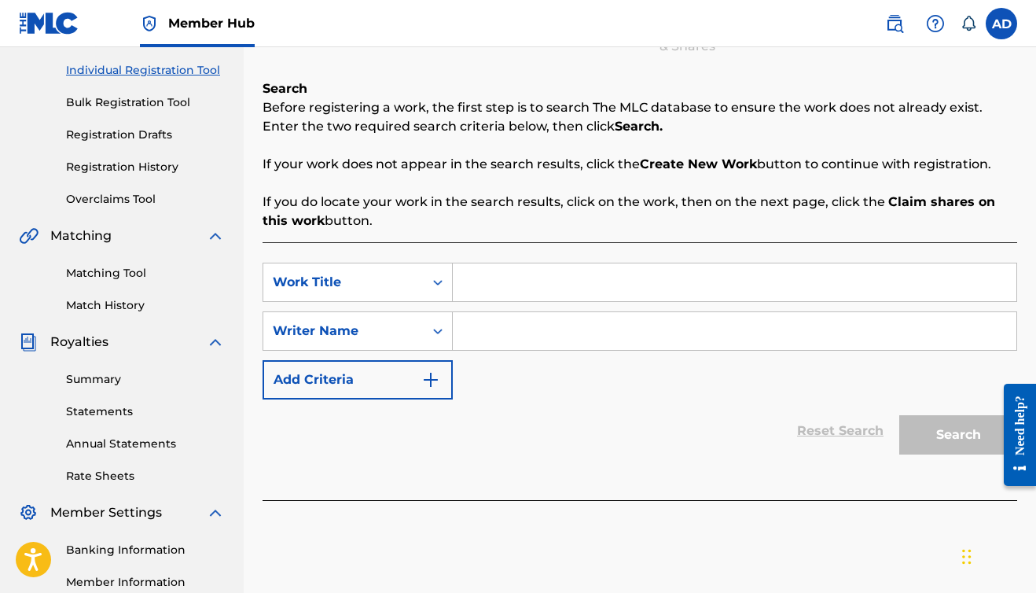
click at [535, 279] on input "Search Form" at bounding box center [735, 282] width 564 height 38
type input "[PERSON_NAME]"
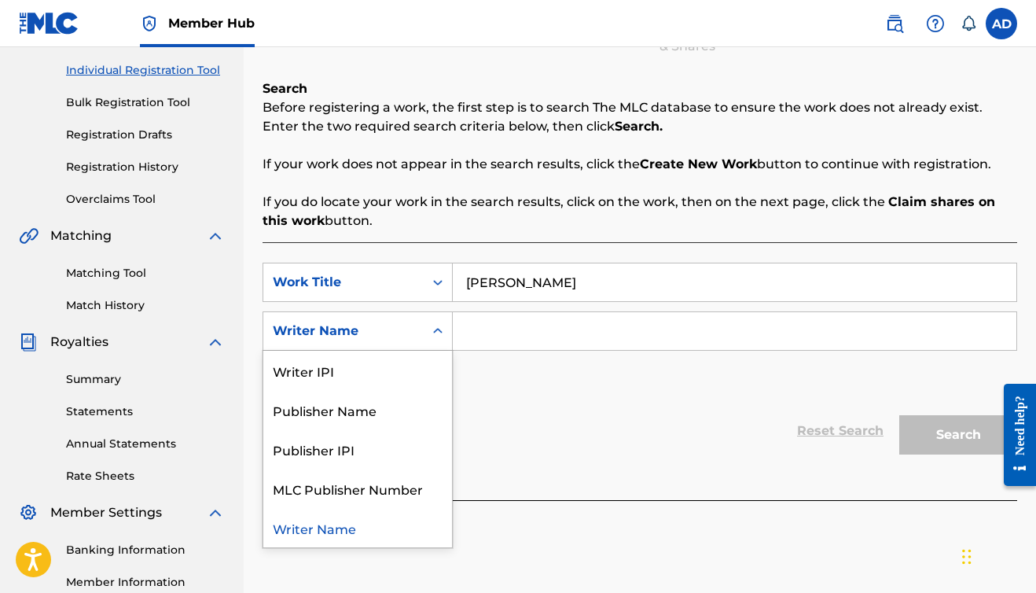
click at [420, 315] on div "Writer Name" at bounding box center [358, 330] width 190 height 39
click at [360, 534] on div "Writer Name" at bounding box center [357, 527] width 189 height 39
click at [424, 336] on div "Search Form" at bounding box center [438, 331] width 28 height 28
click at [531, 340] on input "Search Form" at bounding box center [735, 331] width 564 height 38
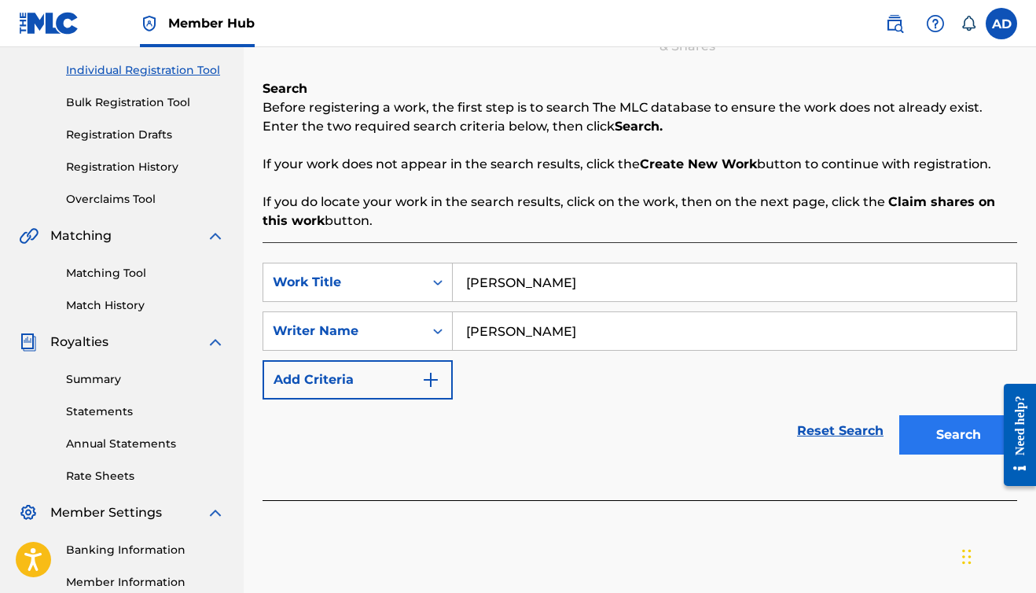
type input "[PERSON_NAME]"
click at [956, 439] on button "Search" at bounding box center [958, 434] width 118 height 39
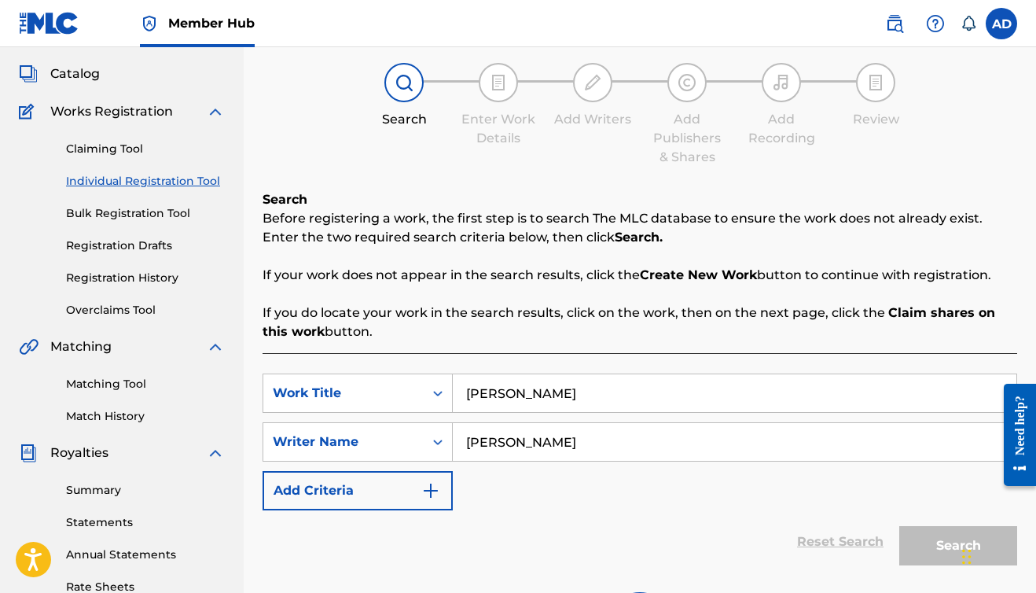
scroll to position [101, 0]
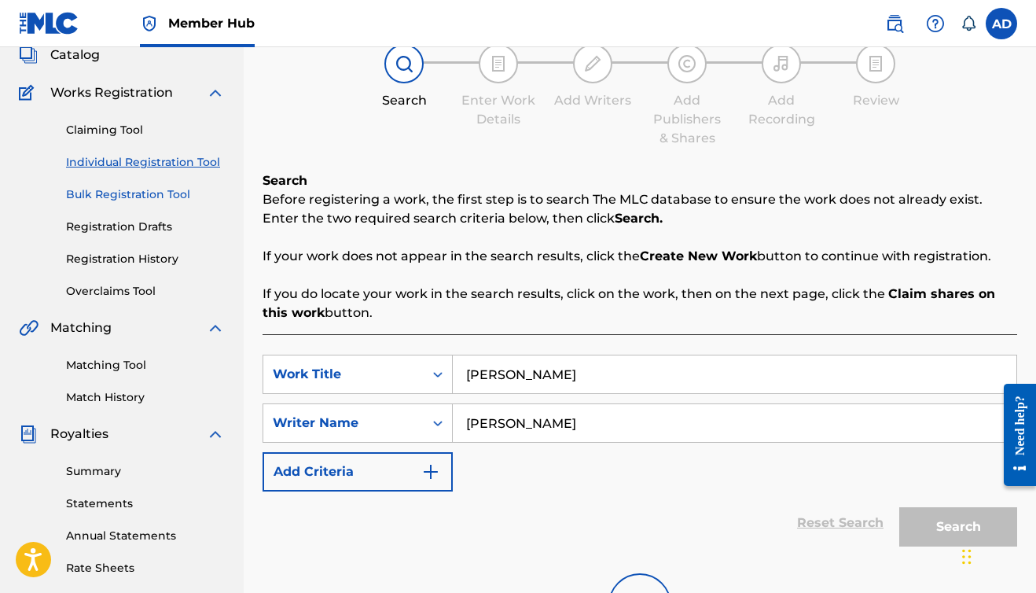
click at [136, 189] on link "Bulk Registration Tool" at bounding box center [145, 194] width 159 height 17
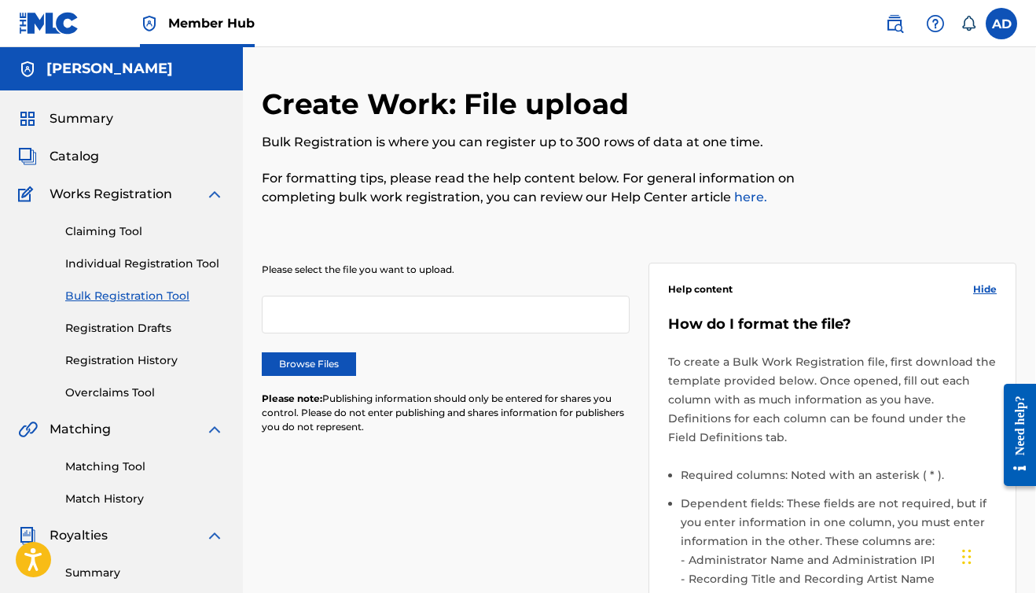
scroll to position [0, 1]
click at [65, 127] on span "Summary" at bounding box center [82, 118] width 64 height 19
